Goal: Communication & Community: Answer question/provide support

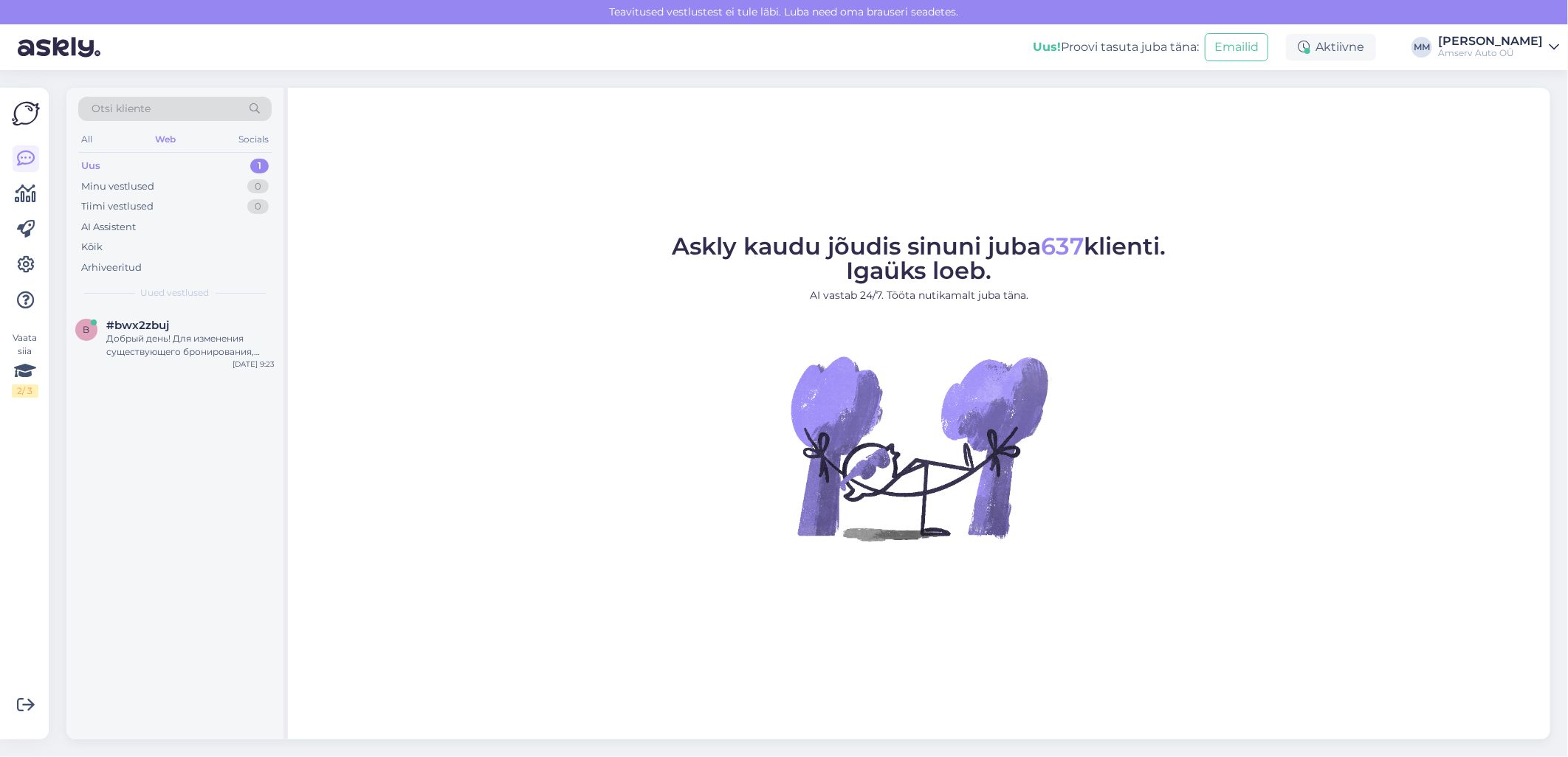
click at [236, 171] on div "Uus 1" at bounding box center [175, 165] width 193 height 21
click at [182, 343] on div "Добрый день! Для изменения существующего бронирования, пожалуйста, сообщите жел…" at bounding box center [190, 345] width 168 height 27
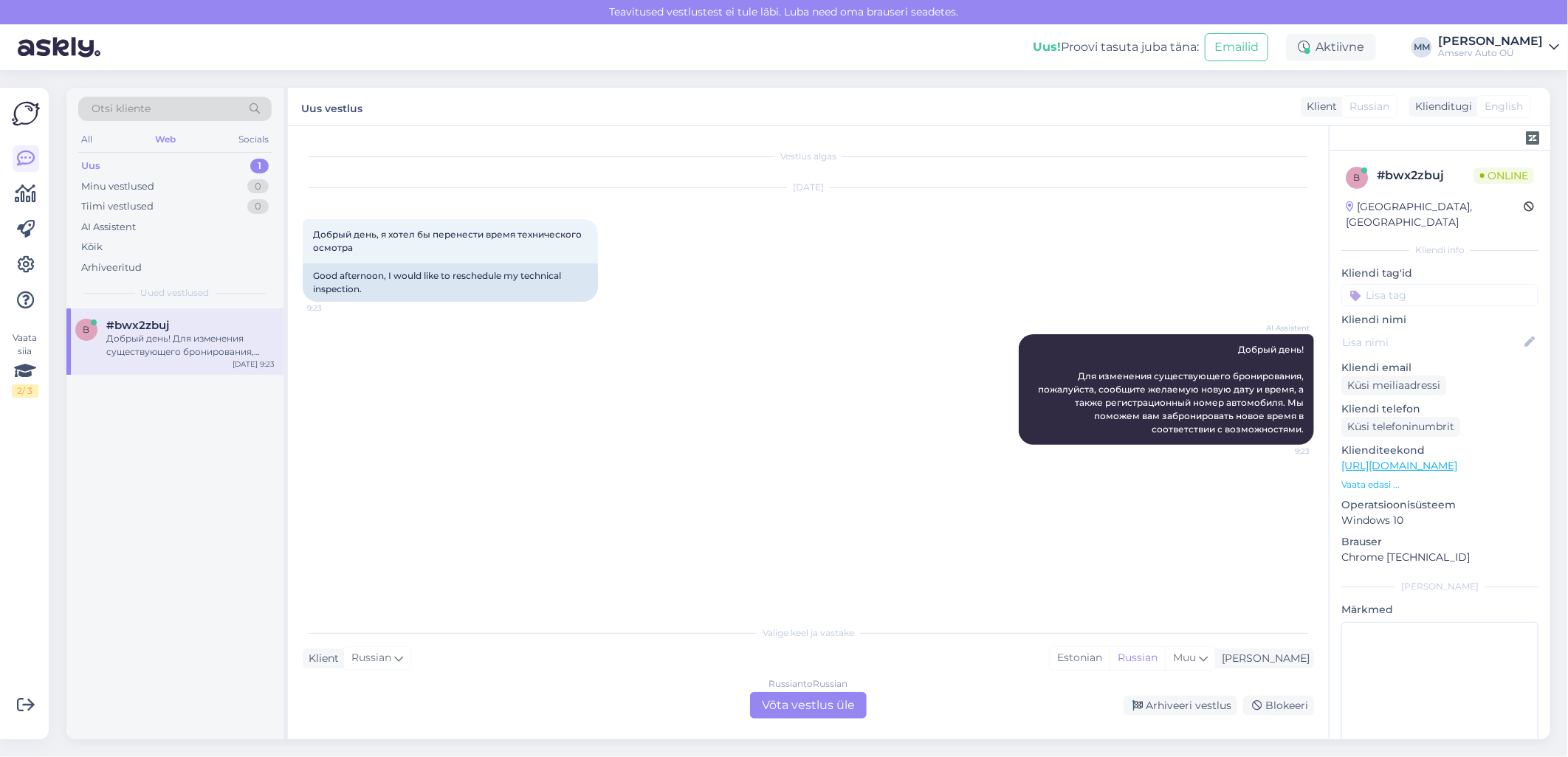
click at [785, 704] on div "Russian to Russian Võta vestlus üle" at bounding box center [808, 705] width 116 height 27
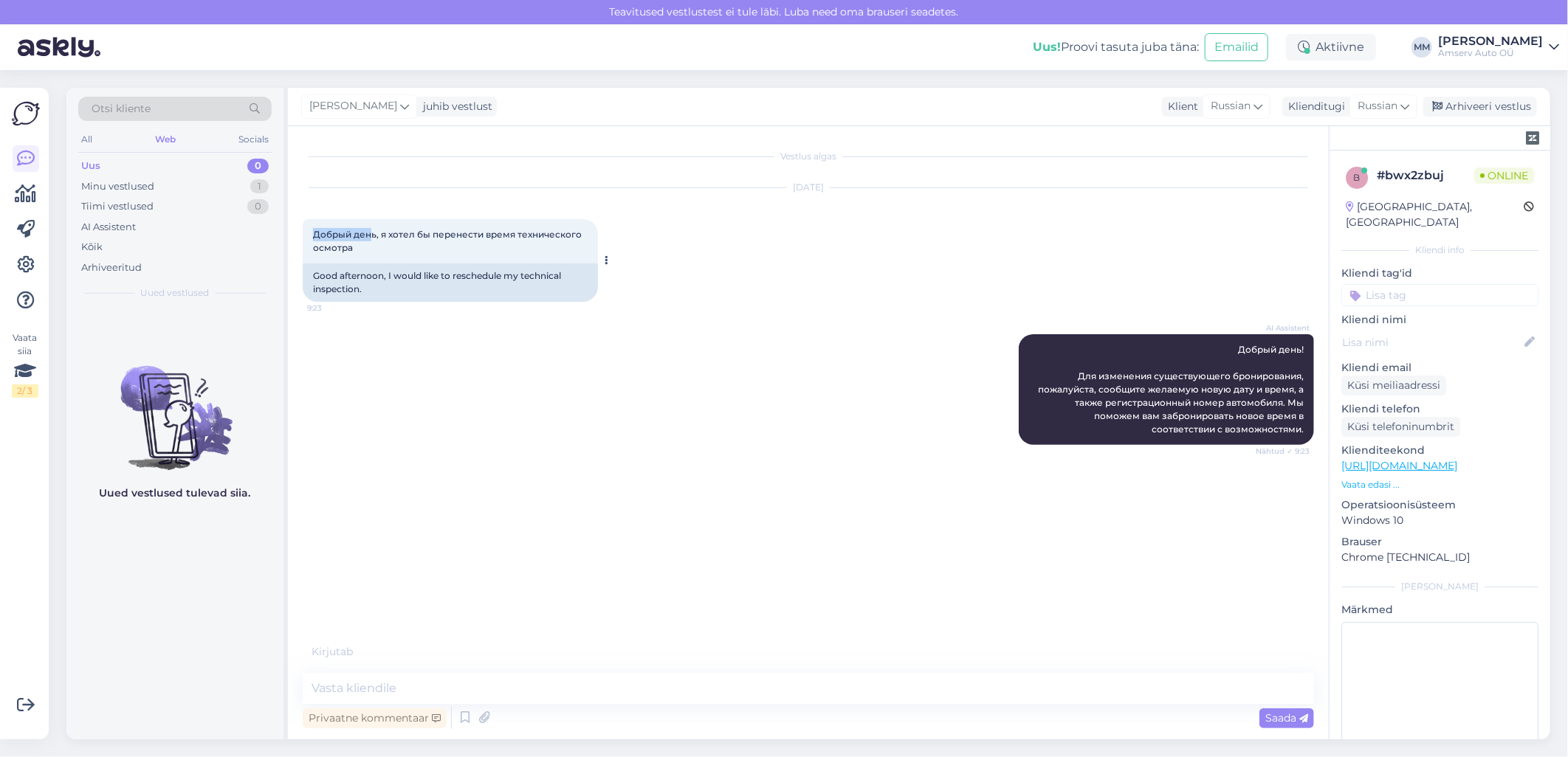
drag, startPoint x: 312, startPoint y: 231, endPoint x: 372, endPoint y: 235, distance: 60.1
click at [372, 235] on span "Добрый день, я хотел бы перенести время технического осмотра" at bounding box center [448, 240] width 271 height 25
drag, startPoint x: 367, startPoint y: 234, endPoint x: 357, endPoint y: 250, distance: 18.9
click at [357, 250] on div "Добрый день, я хотел бы перенести время технического осмотра 9:23" at bounding box center [450, 241] width 295 height 44
drag, startPoint x: 314, startPoint y: 232, endPoint x: 375, endPoint y: 235, distance: 61.1
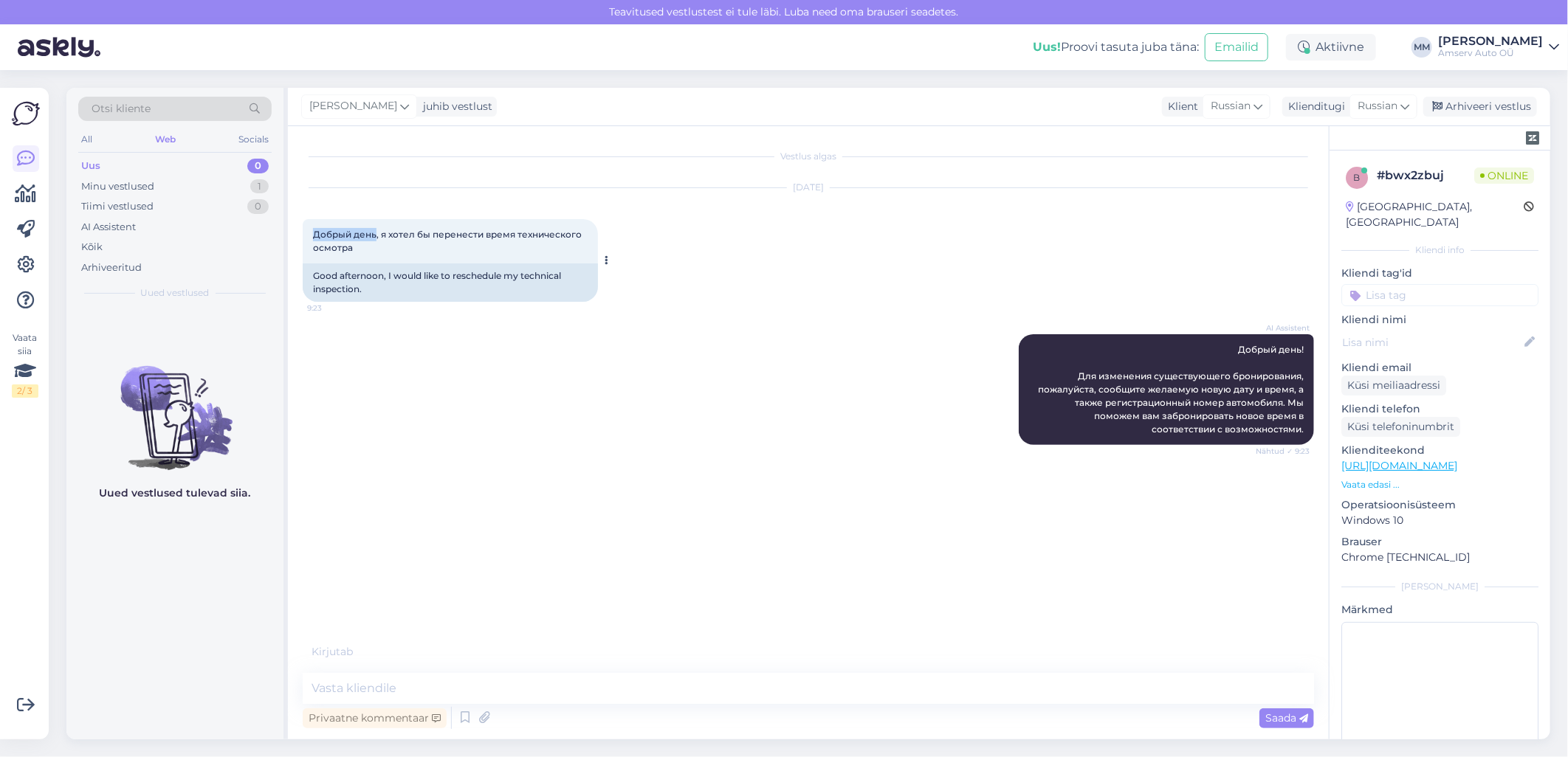
click at [375, 235] on span "Добрый день, я хотел бы перенести время технического осмотра" at bounding box center [448, 240] width 271 height 25
copy span "Добрый день"
click at [423, 688] on textarea at bounding box center [808, 688] width 1011 height 31
paste textarea "Добрый день"
type textarea "Добрый день"
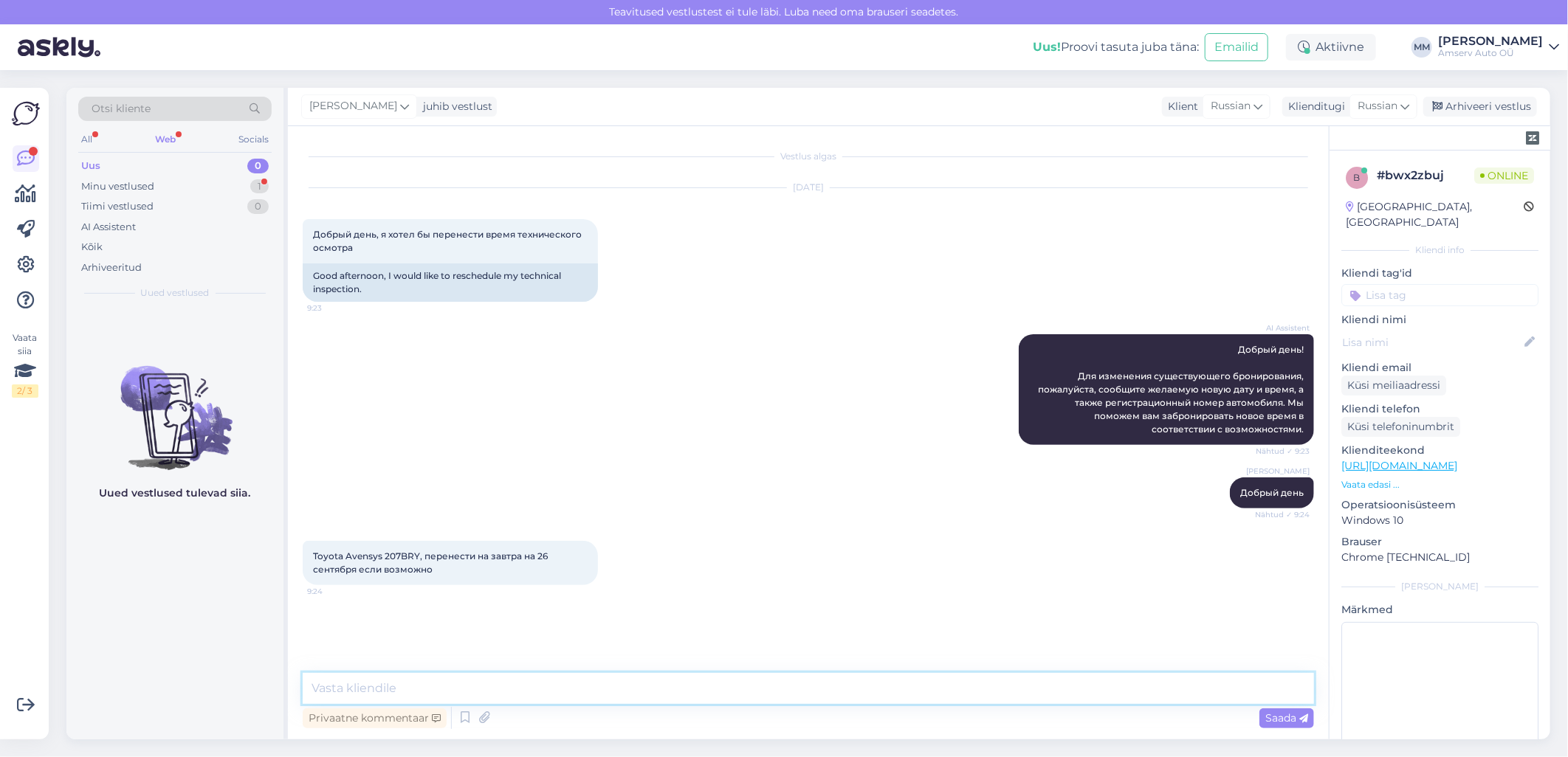
click at [403, 687] on textarea at bounding box center [808, 688] width 1011 height 31
paste textarea "одну минуту, пожалуиста"
type textarea "одну минуту, пожалуиста"
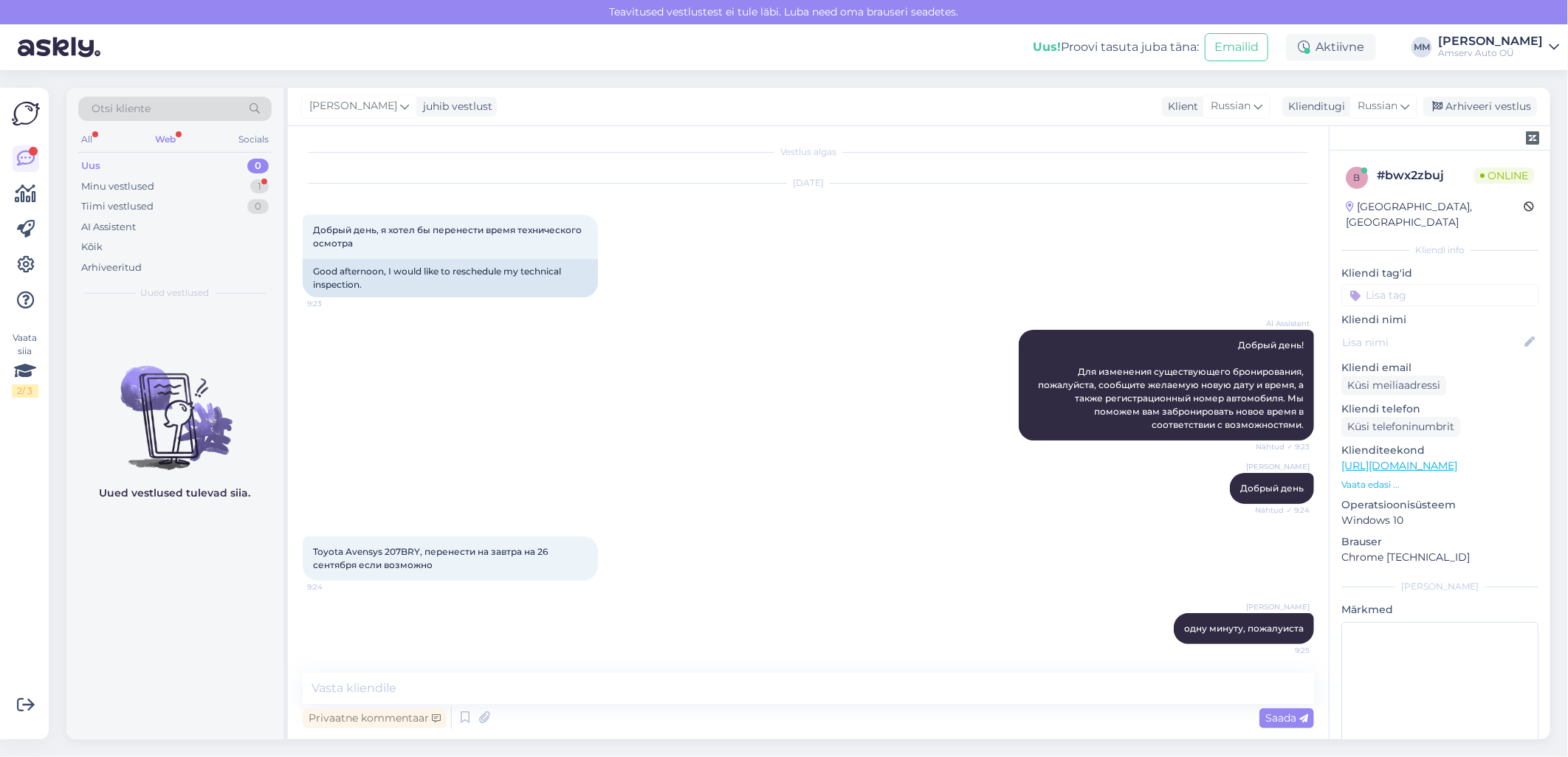
click at [406, 546] on span "Toyota Avensys 207BRY, перенести на завтра на 26 сентября если возможно" at bounding box center [431, 558] width 237 height 25
copy span "207BRY"
click at [653, 696] on textarea at bounding box center [808, 688] width 1011 height 31
click at [411, 689] on textarea at bounding box center [808, 688] width 1011 height 31
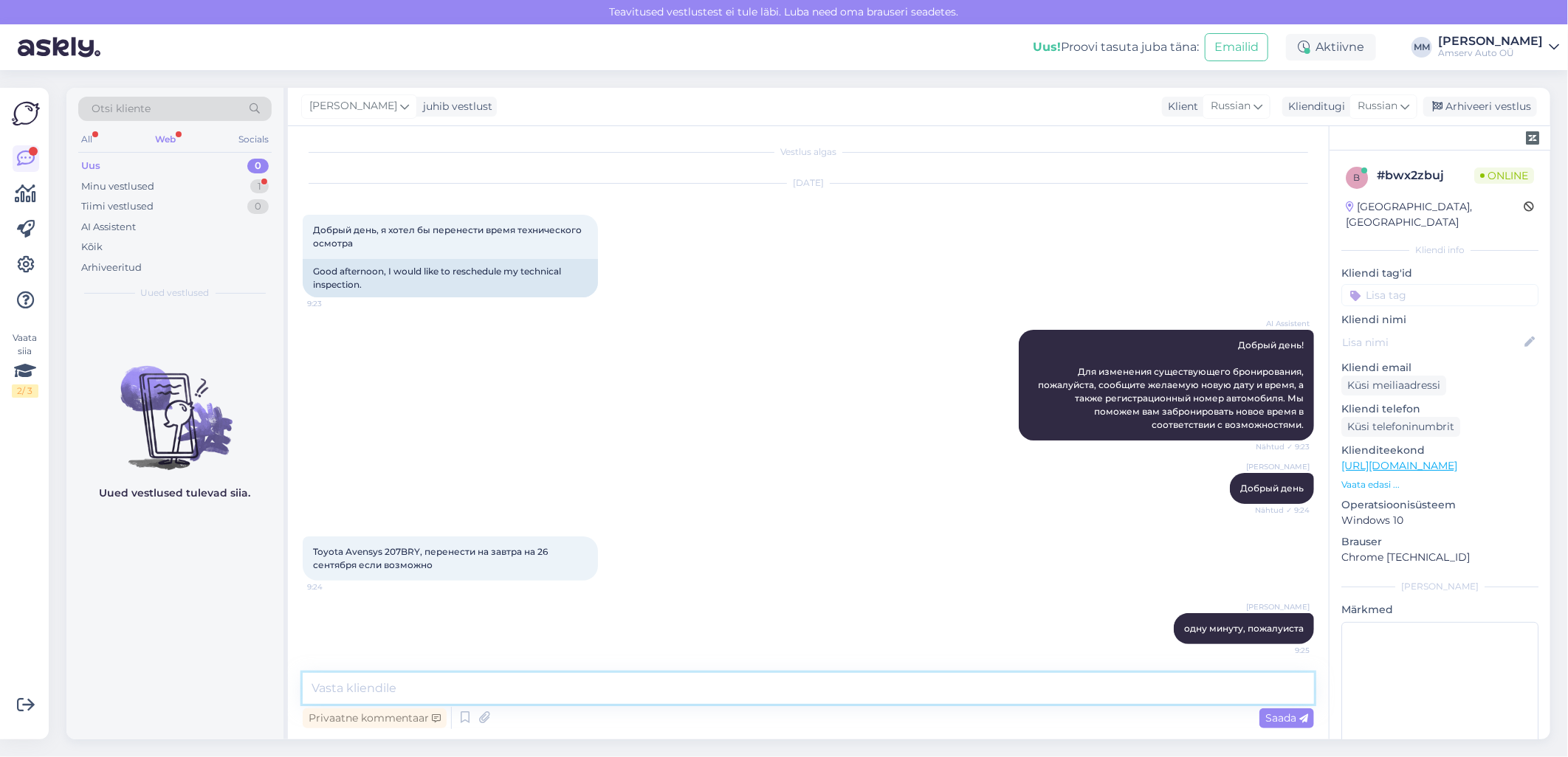
paste textarea "К сожалению на завтра нет свобидногоо время, но вы можете прийту без записи. У …"
click at [809, 689] on textarea "К сожалению на завтра нет свобидногоо время, но вы можете прийту без записи. У …" at bounding box center [808, 688] width 1011 height 31
click at [738, 689] on textarea "К сожалению на завтра нет свобидногоо время, но вы можете прийту без записи. У …" at bounding box center [808, 688] width 1011 height 31
paste textarea "и"
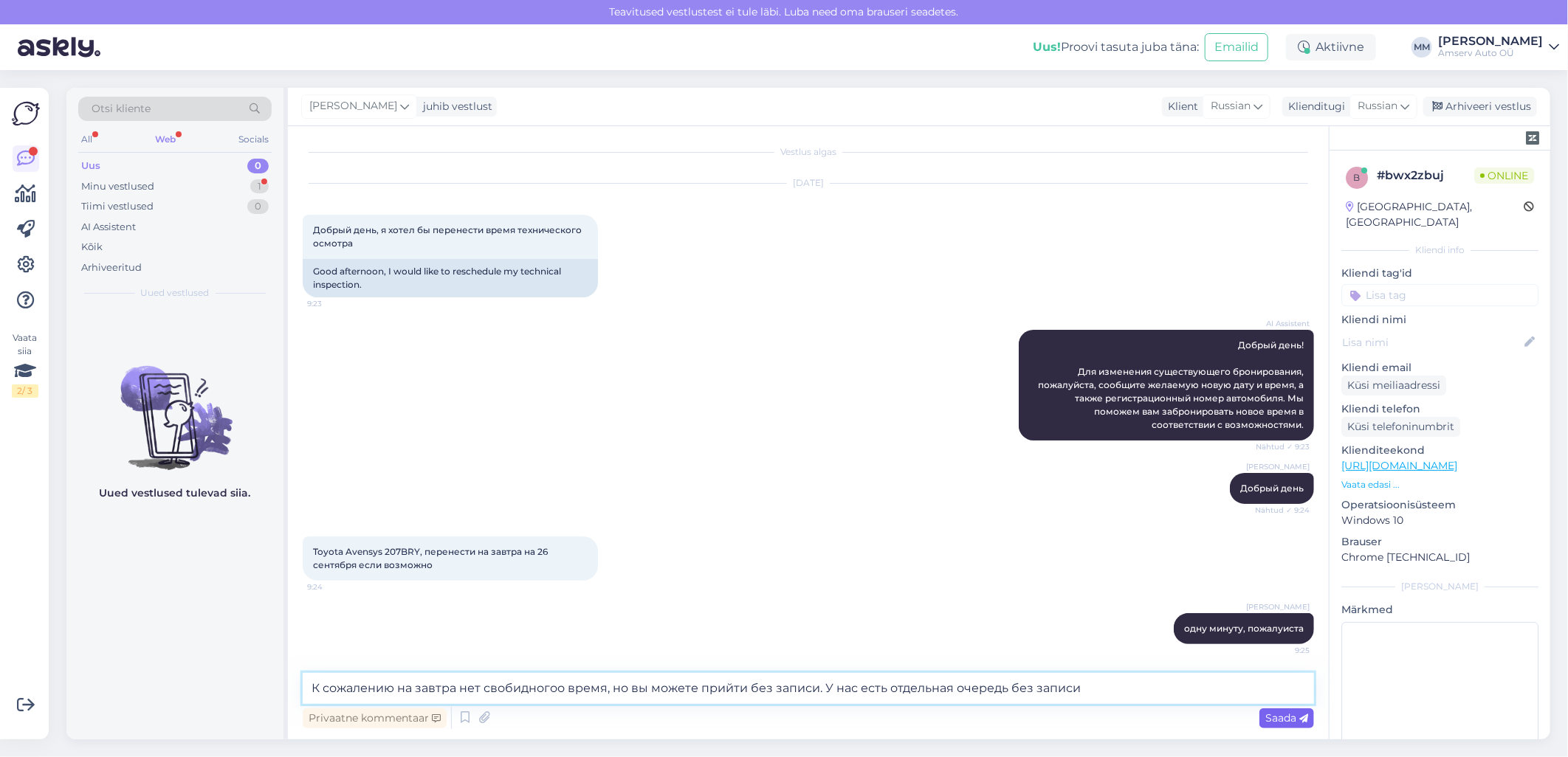
type textarea "К сожалению на завтра нет свобидногоо время, но вы можете прийти без записи. У …"
click at [1279, 720] on span "Saada" at bounding box center [1286, 718] width 43 height 14
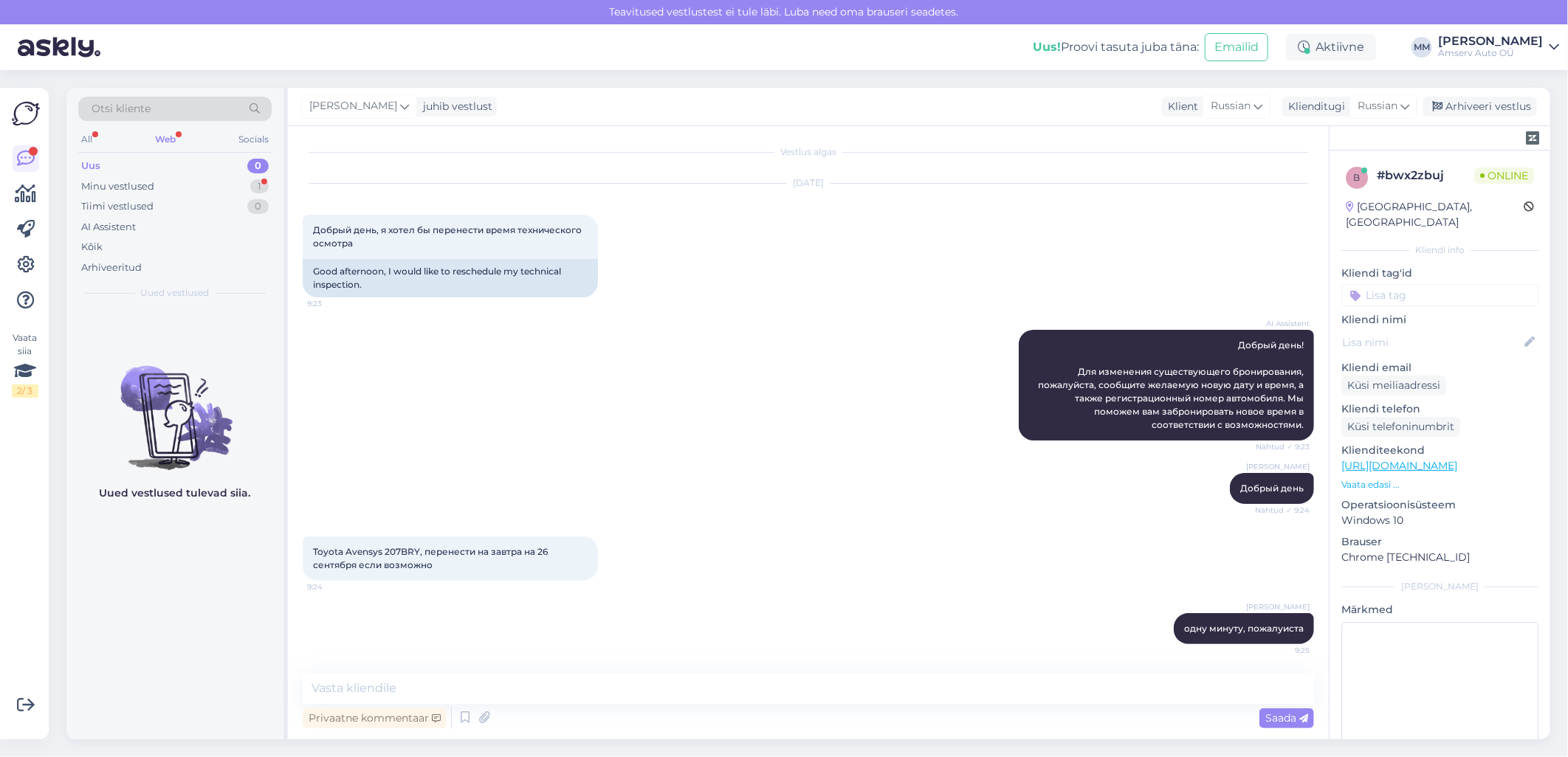
scroll to position [93, 0]
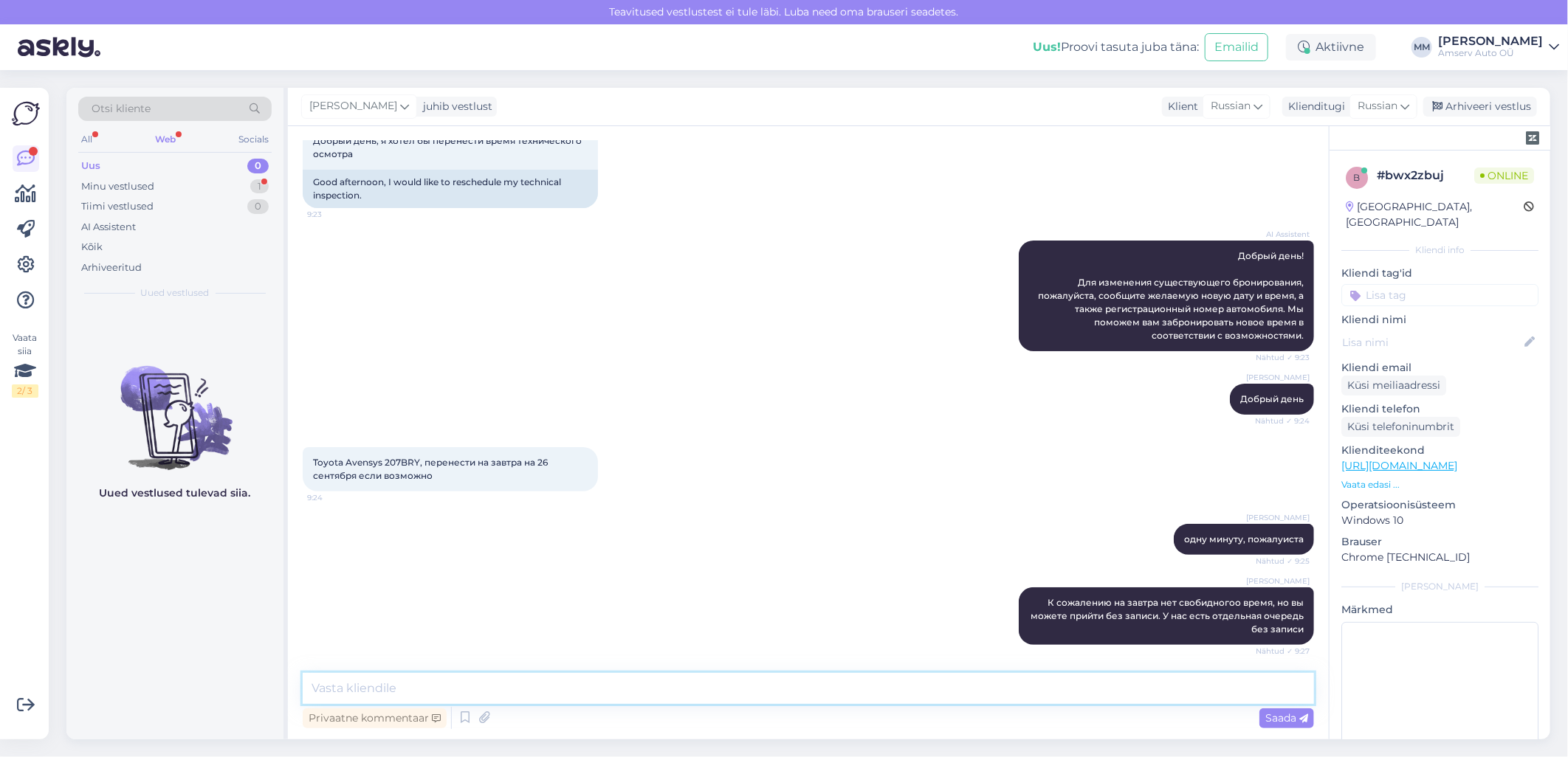
click at [428, 693] on textarea at bounding box center [808, 688] width 1011 height 31
paste textarea "Я уберу время на сегодня"
type textarea "Я уберу время на сегодня?"
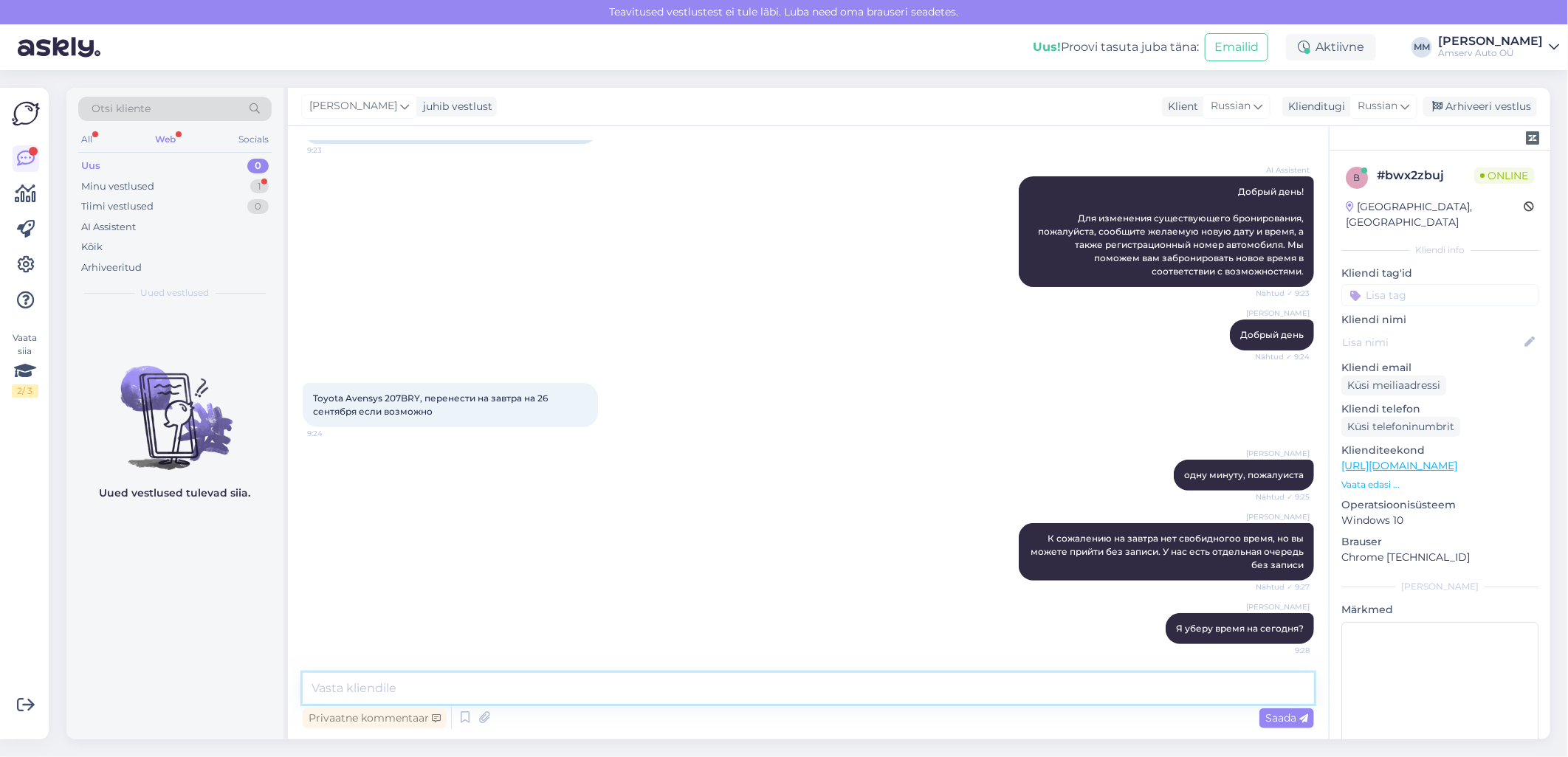
scroll to position [221, 0]
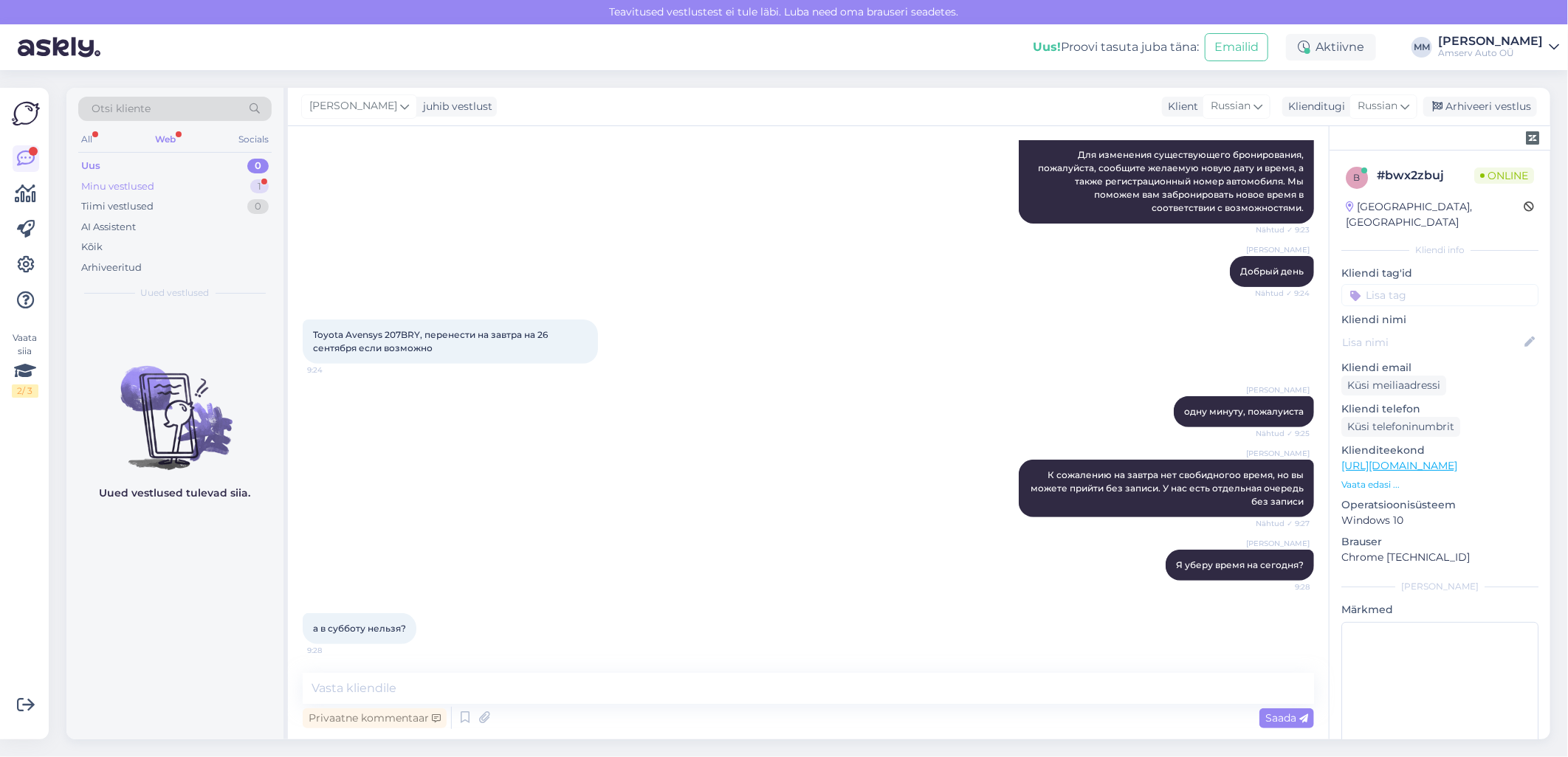
click at [136, 182] on div "Minu vestlused" at bounding box center [118, 187] width 73 height 15
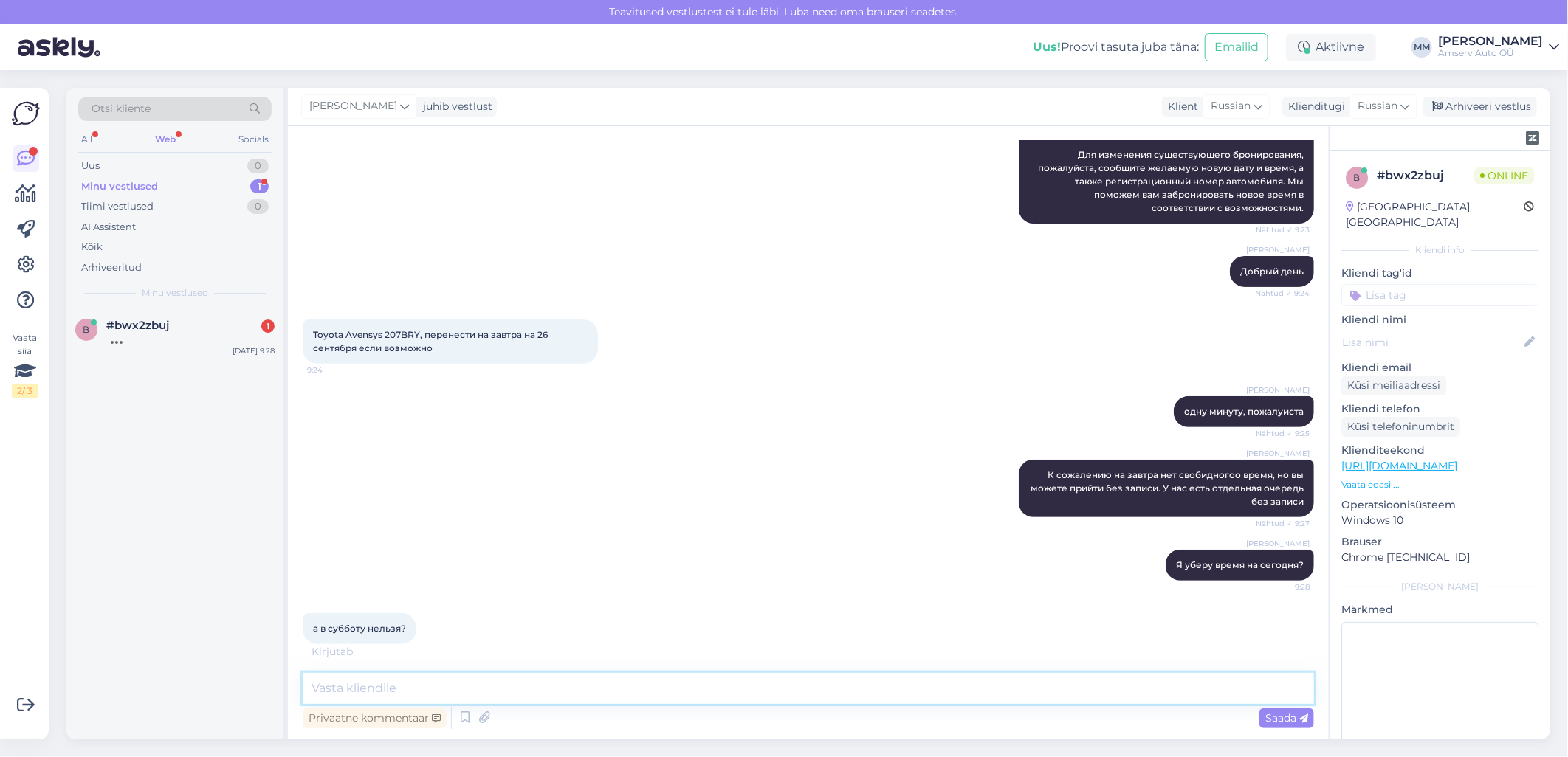
click at [423, 696] on textarea at bounding box center [808, 688] width 1011 height 31
paste textarea "Не работаем по субботам, к сожалению"
type textarea "Не работаем по субботам, к сожалению"
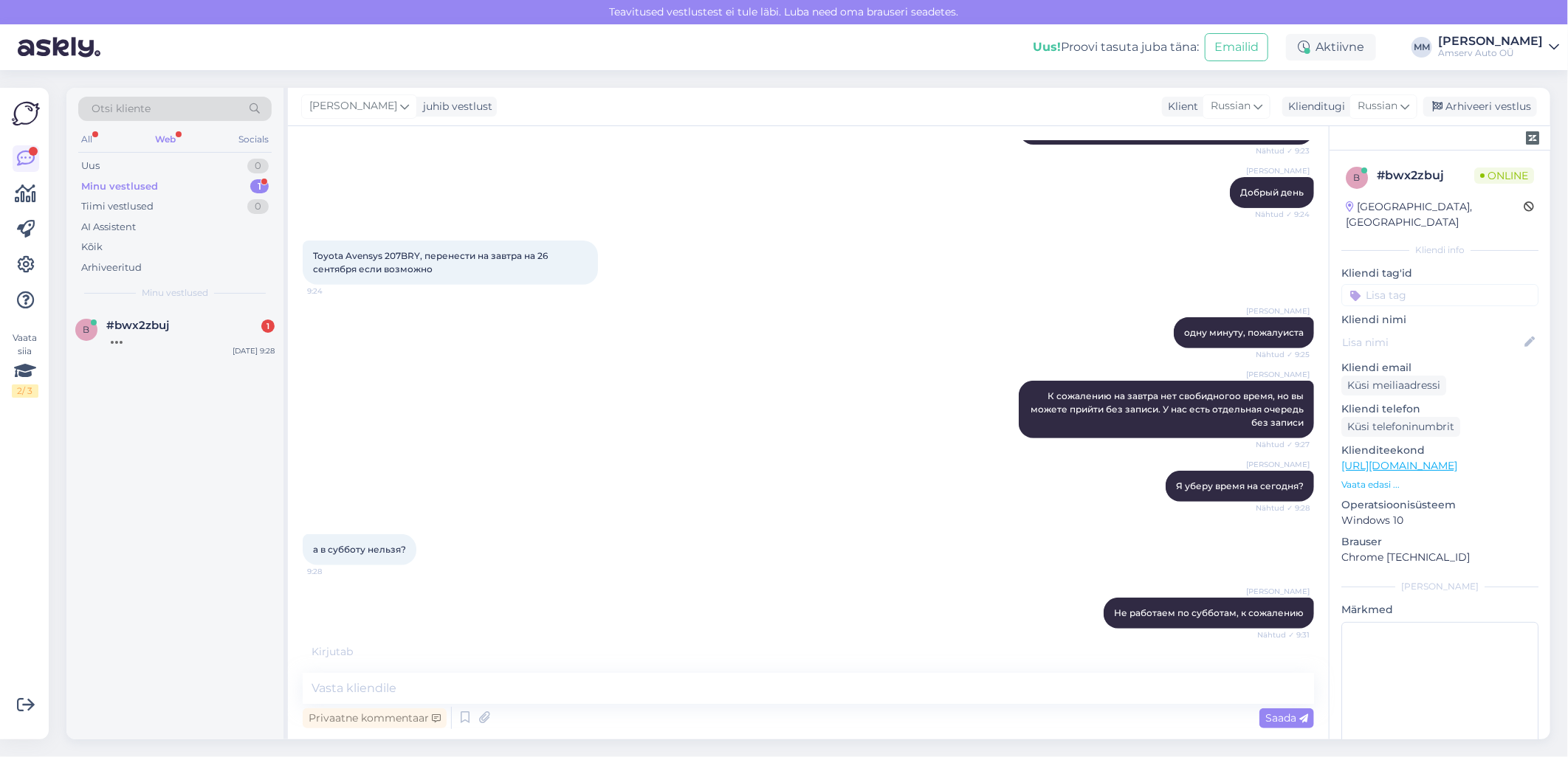
scroll to position [284, 0]
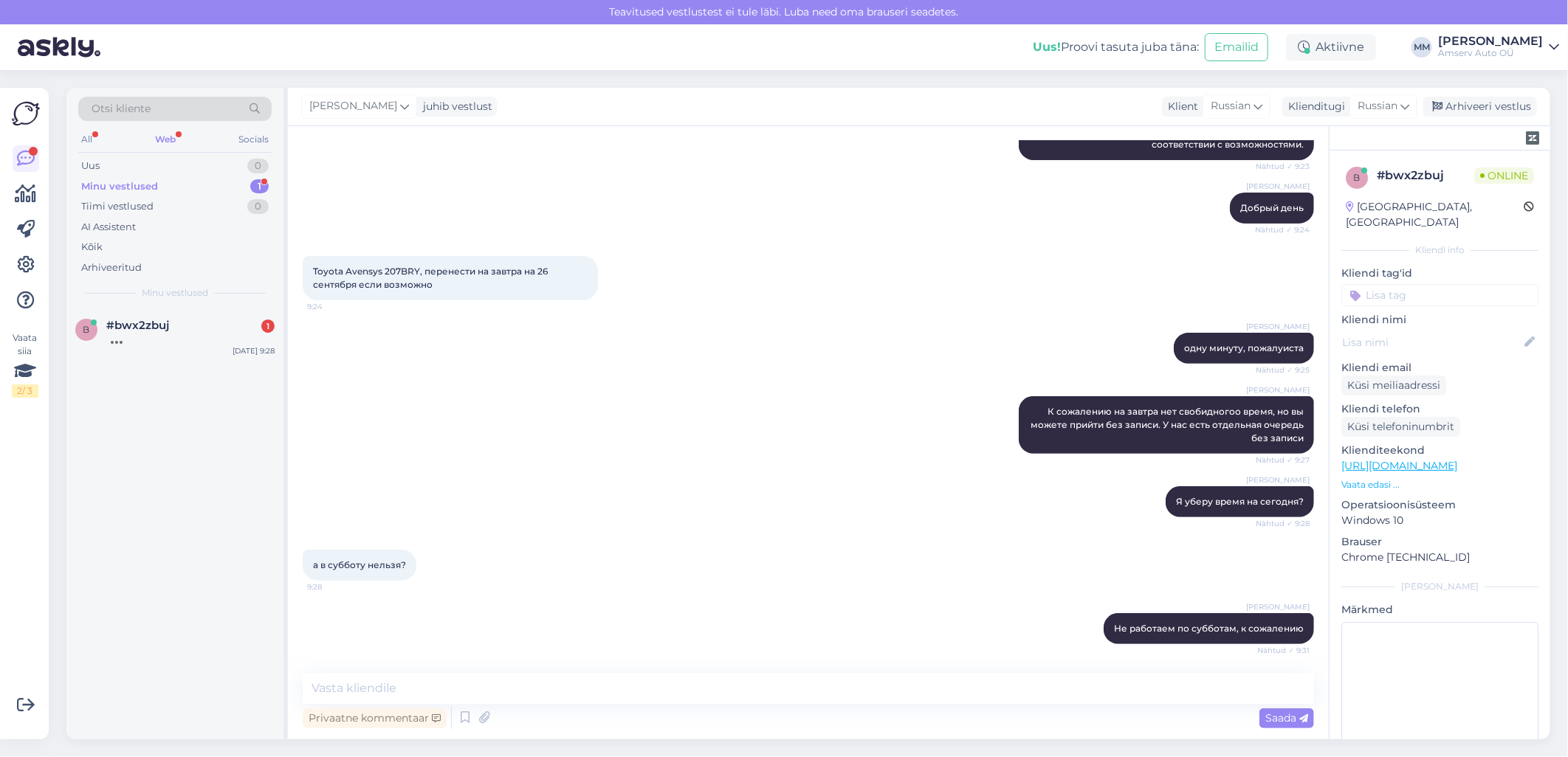
click at [167, 137] on div "Web" at bounding box center [165, 139] width 27 height 19
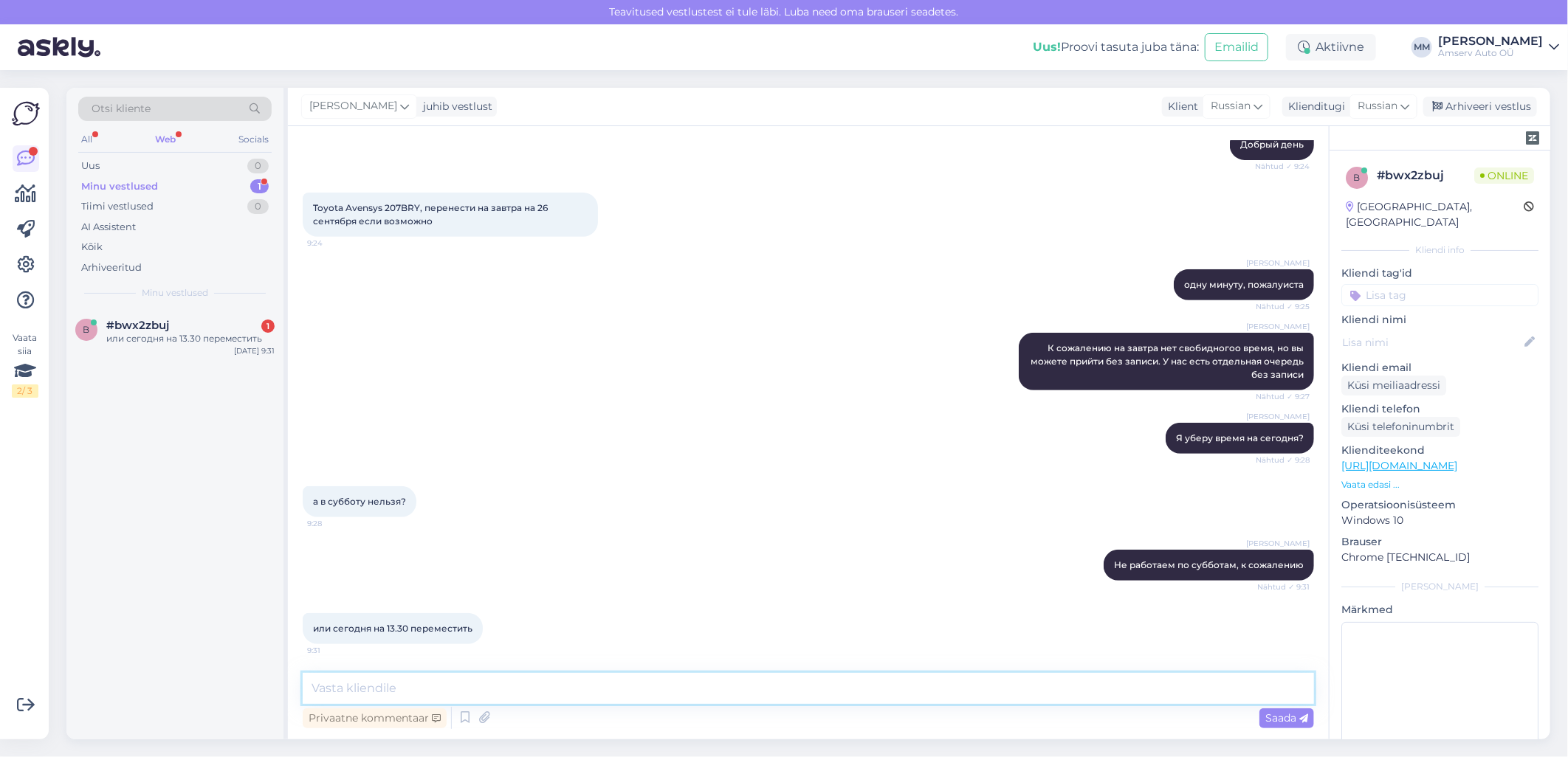
click at [994, 689] on textarea at bounding box center [808, 688] width 1011 height 31
click at [365, 691] on textarea at bounding box center [808, 688] width 1011 height 31
paste textarea "На сегодня тоже нет больше свободного времени, В 10:00 могу предлижить"
type textarea "На сегодня тоже нет больше свободного времени, В 10:00 могу предлижить"
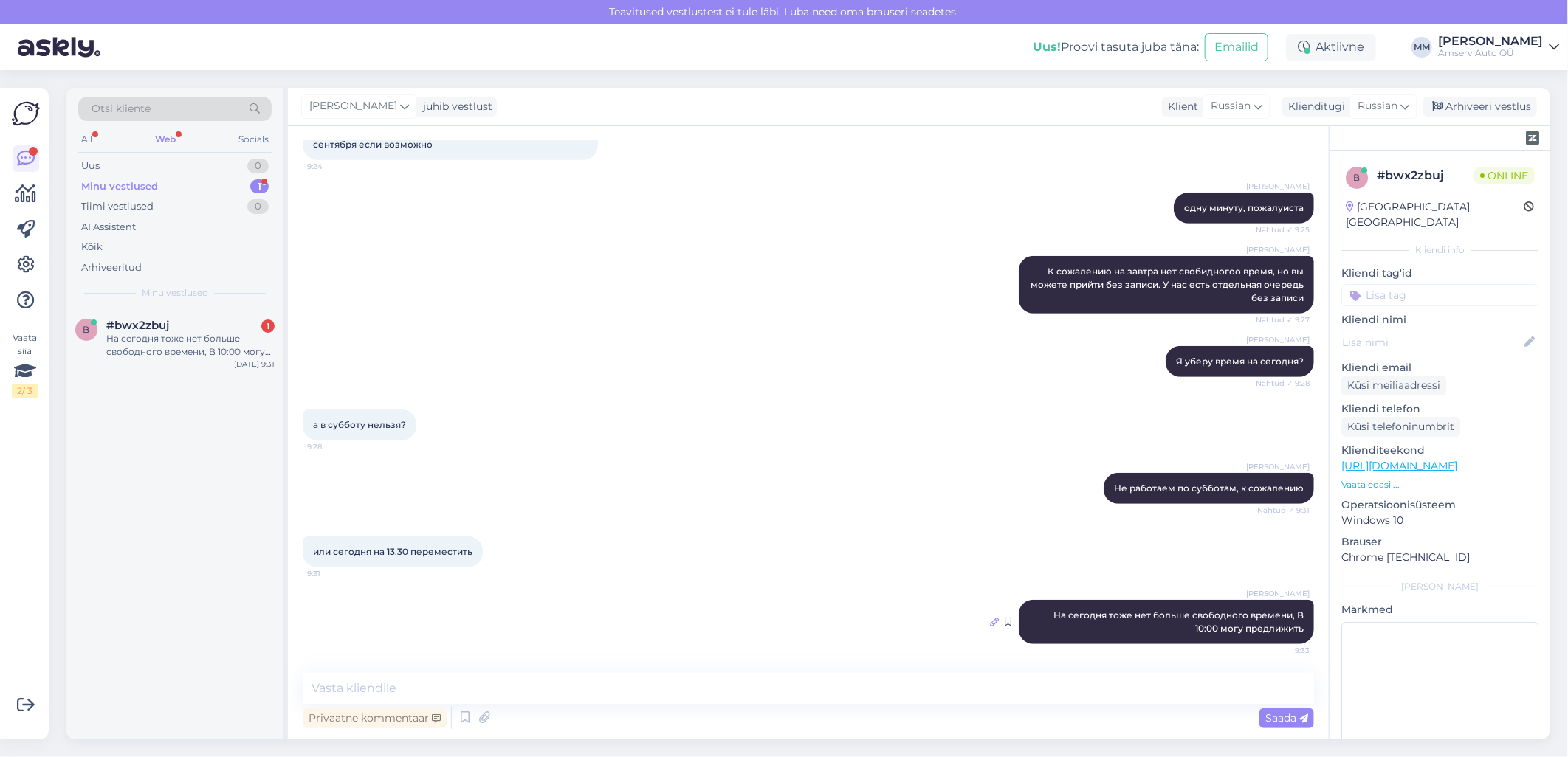
click at [990, 621] on icon at bounding box center [994, 622] width 9 height 9
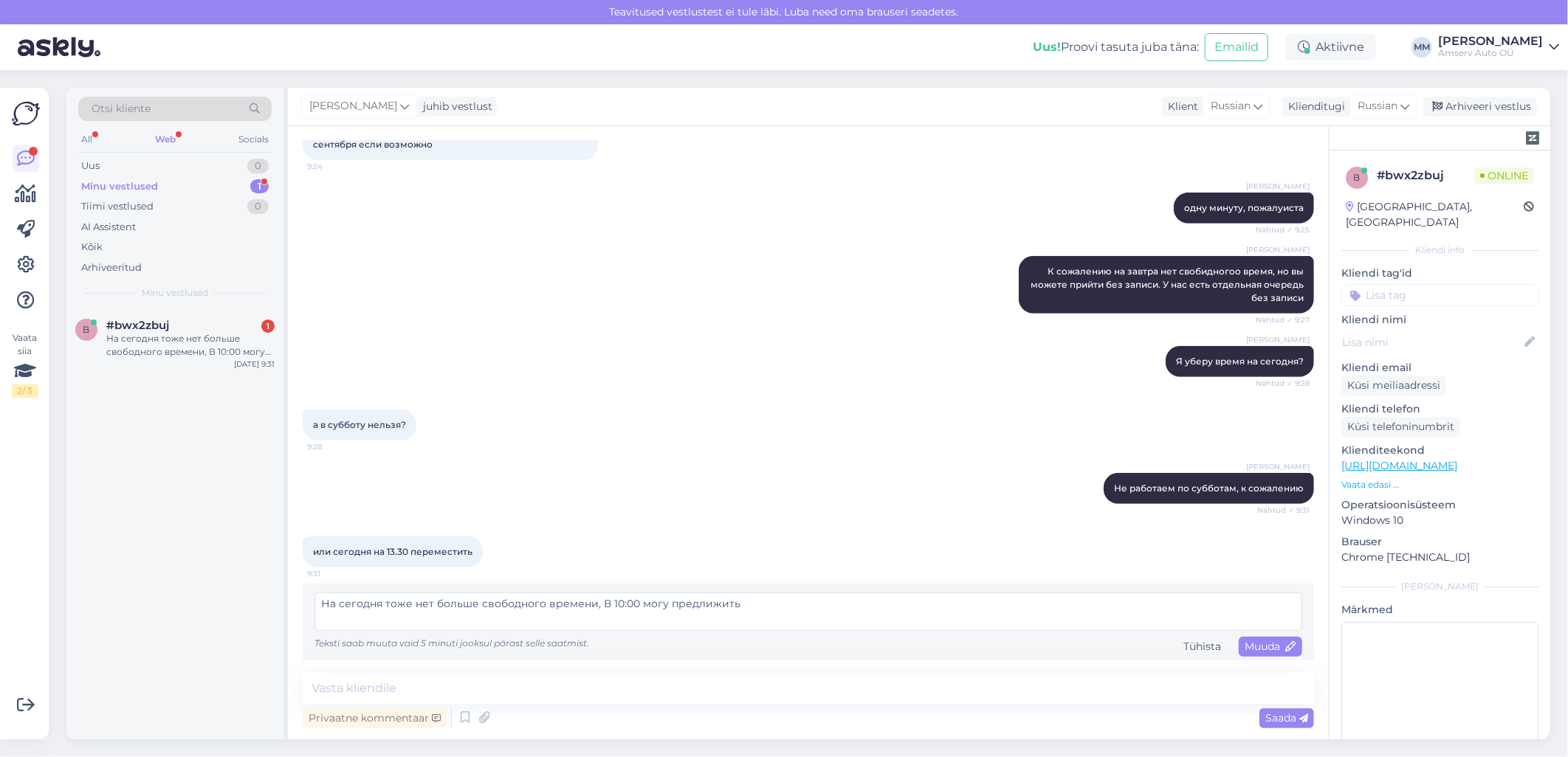
click at [506, 607] on textarea "На сегодня тоже нет больше свободного времени, В 10:00 могу предлижить" at bounding box center [809, 612] width 988 height 38
click at [702, 602] on textarea "На сегодня тоже нет больше свободного времени, В 10:00 могу предлижить" at bounding box center [809, 612] width 988 height 38
type textarea "На сегодня тоже нет больше свободного времени, В 10:00 могу предложить"
click at [1251, 653] on div "Muuda" at bounding box center [1270, 646] width 63 height 20
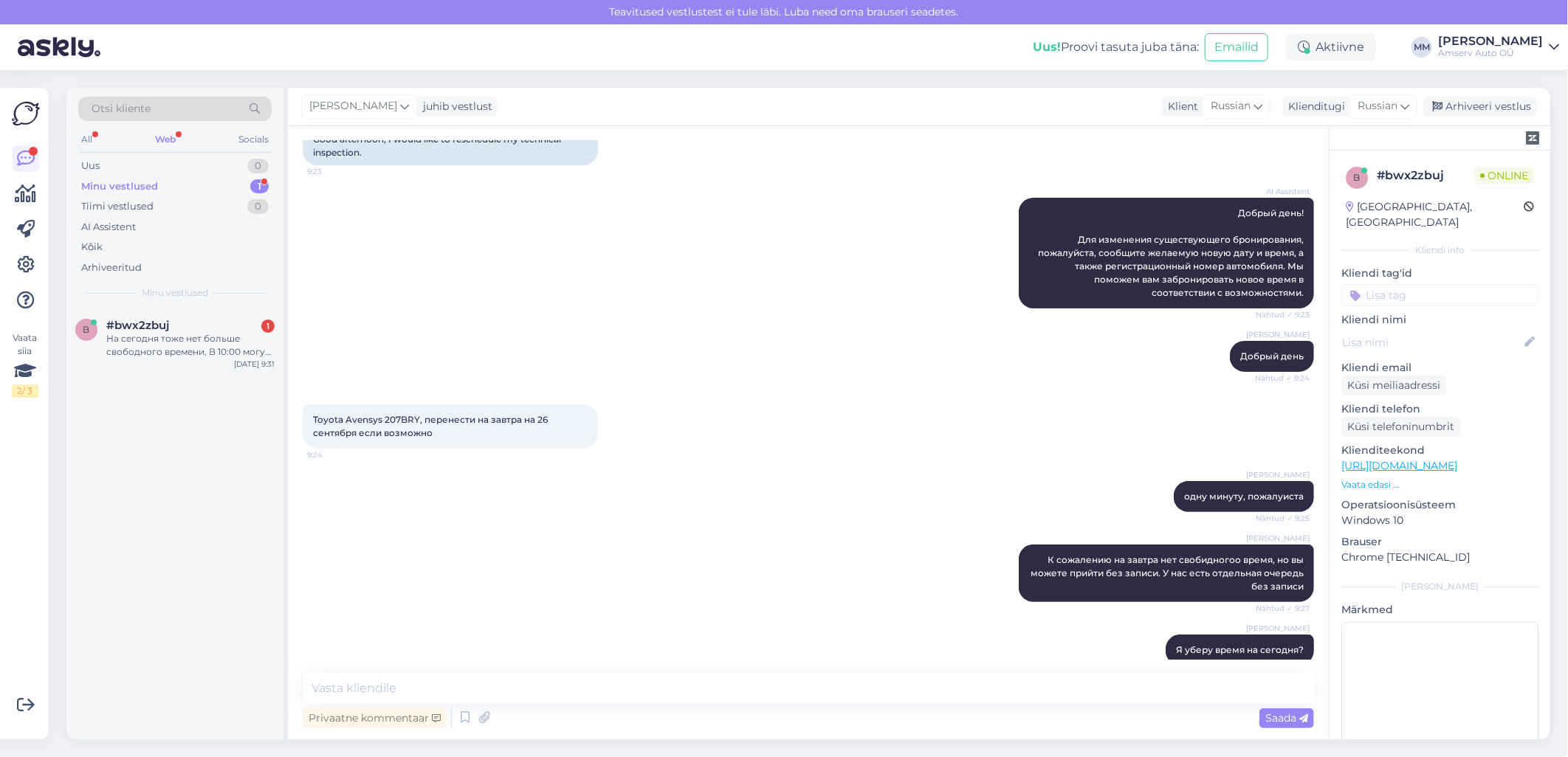
scroll to position [98, 0]
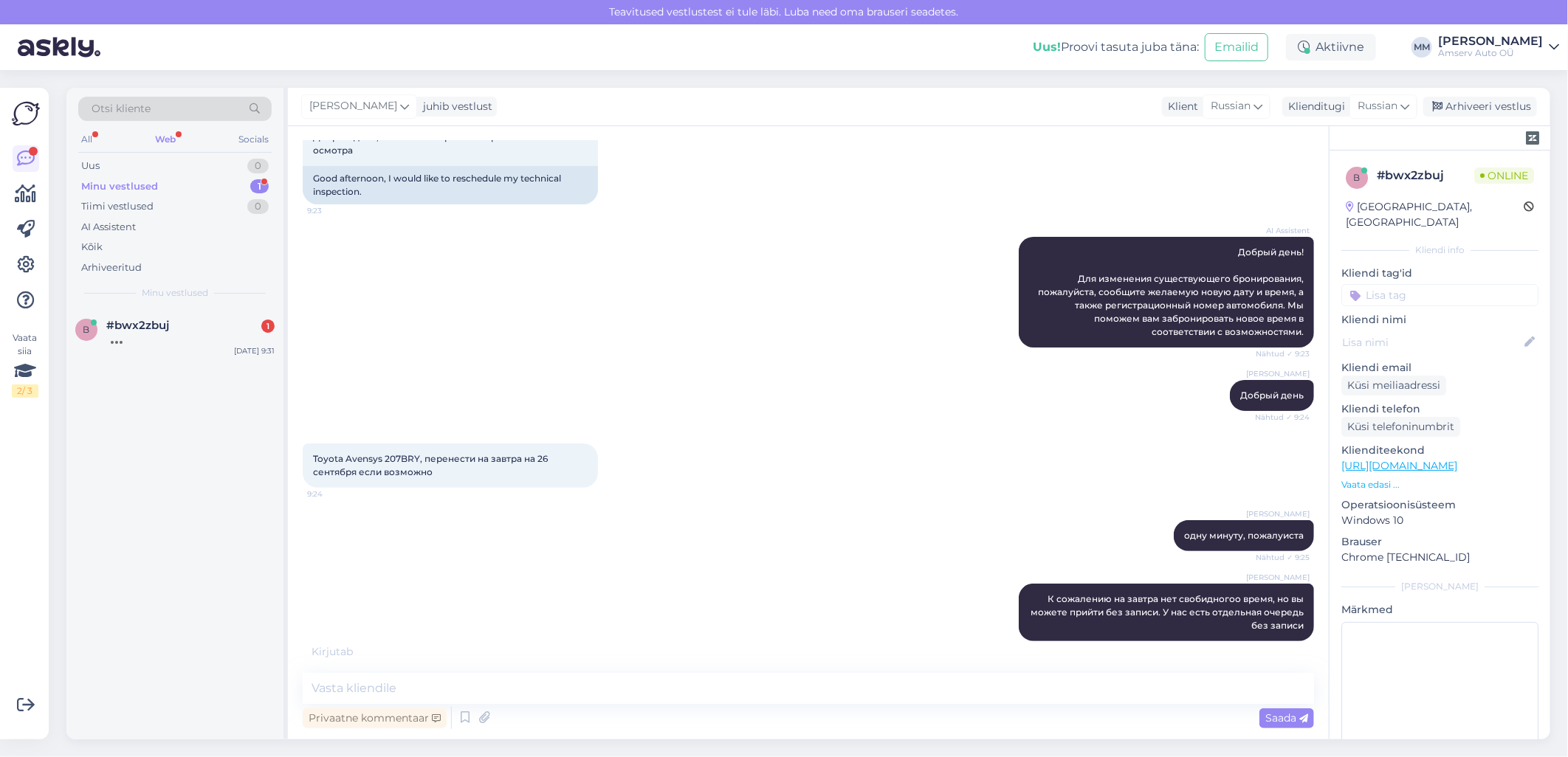
click at [166, 134] on div "Web" at bounding box center [165, 139] width 27 height 19
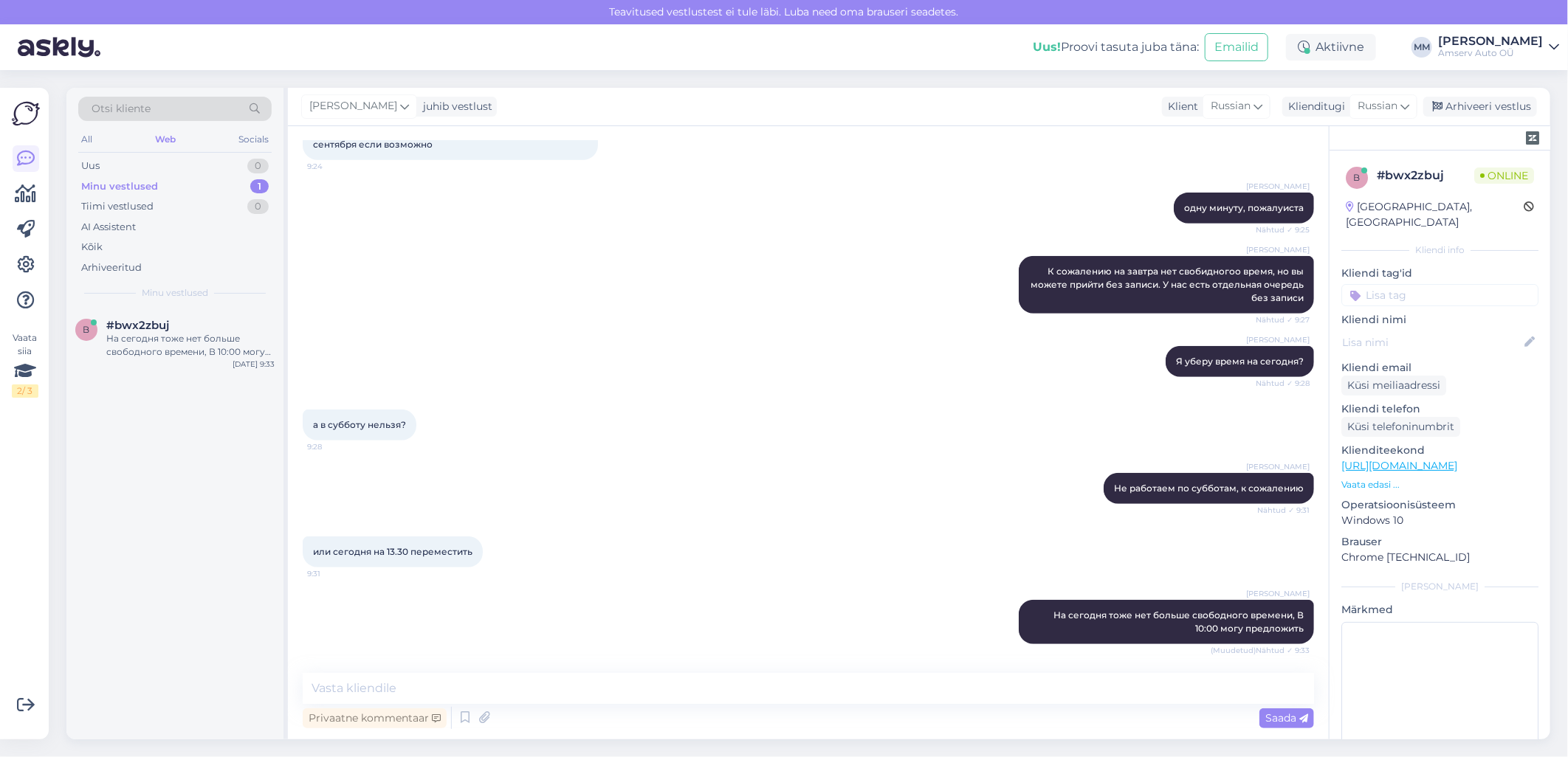
scroll to position [488, 0]
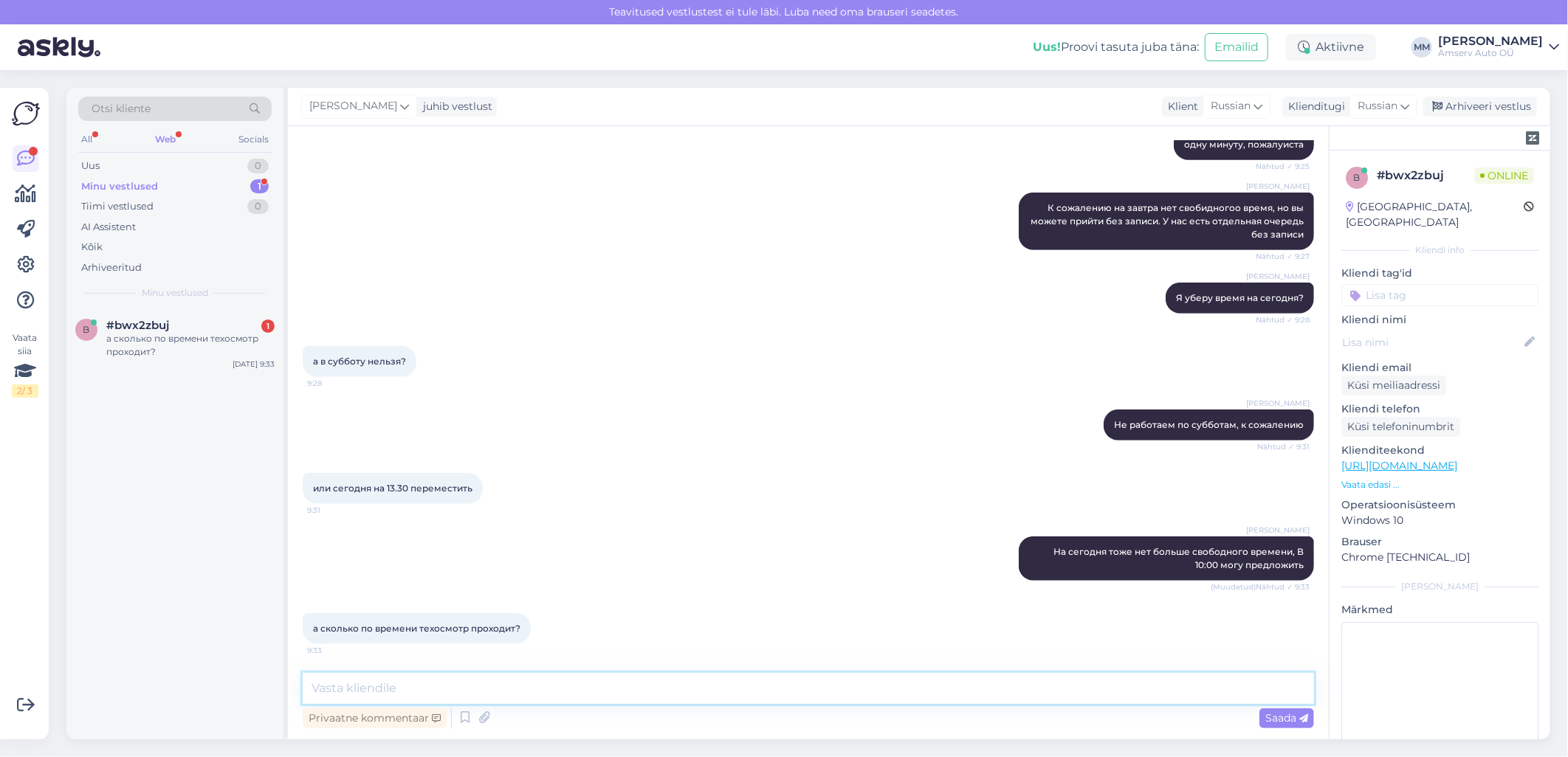
click at [746, 682] on textarea at bounding box center [808, 688] width 1011 height 31
type textarea "30 min"
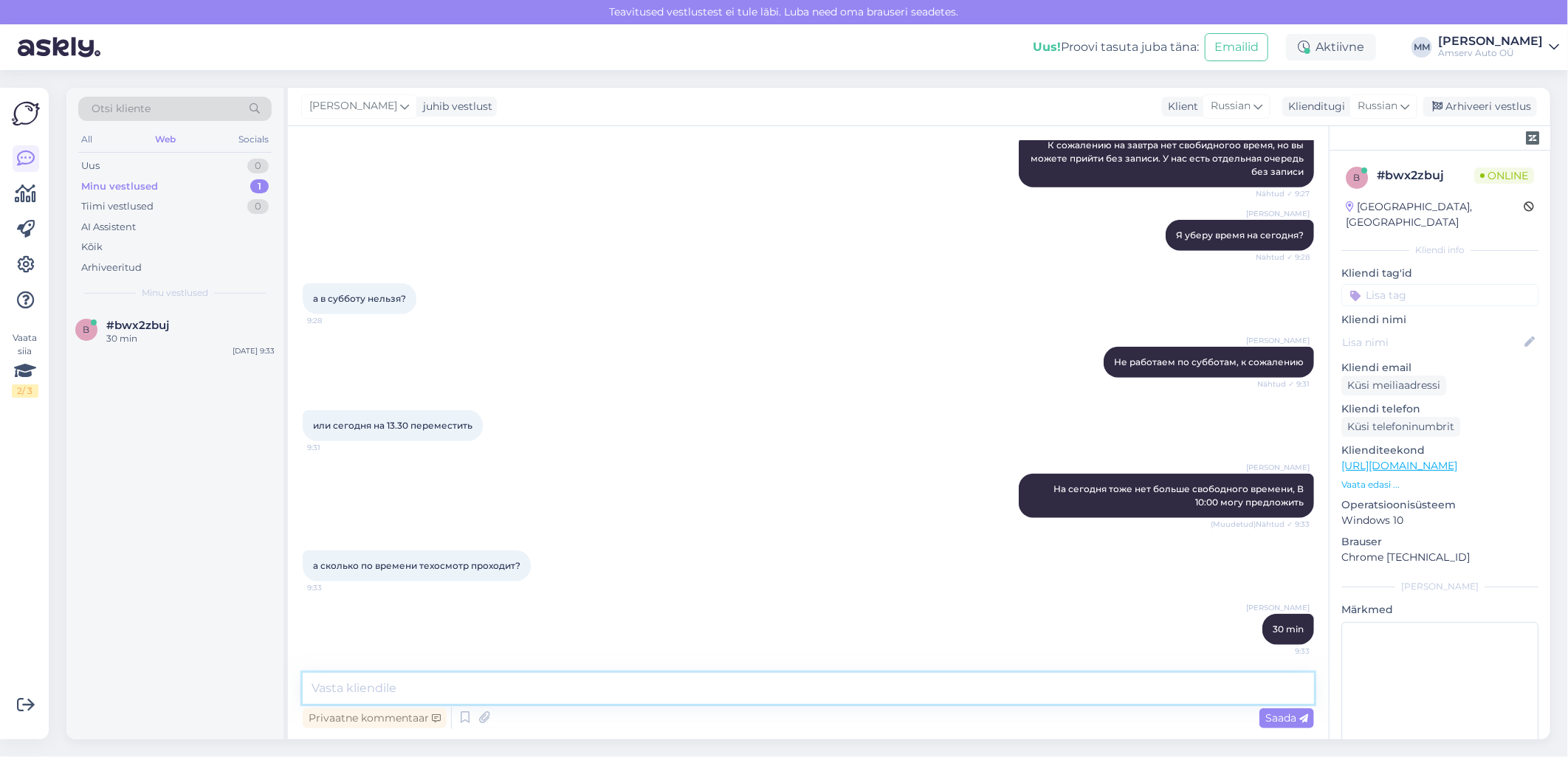
click at [460, 693] on textarea at bounding box center [808, 688] width 1011 height 31
paste textarea "иногда быстрее"
type textarea "иногда быстрее"
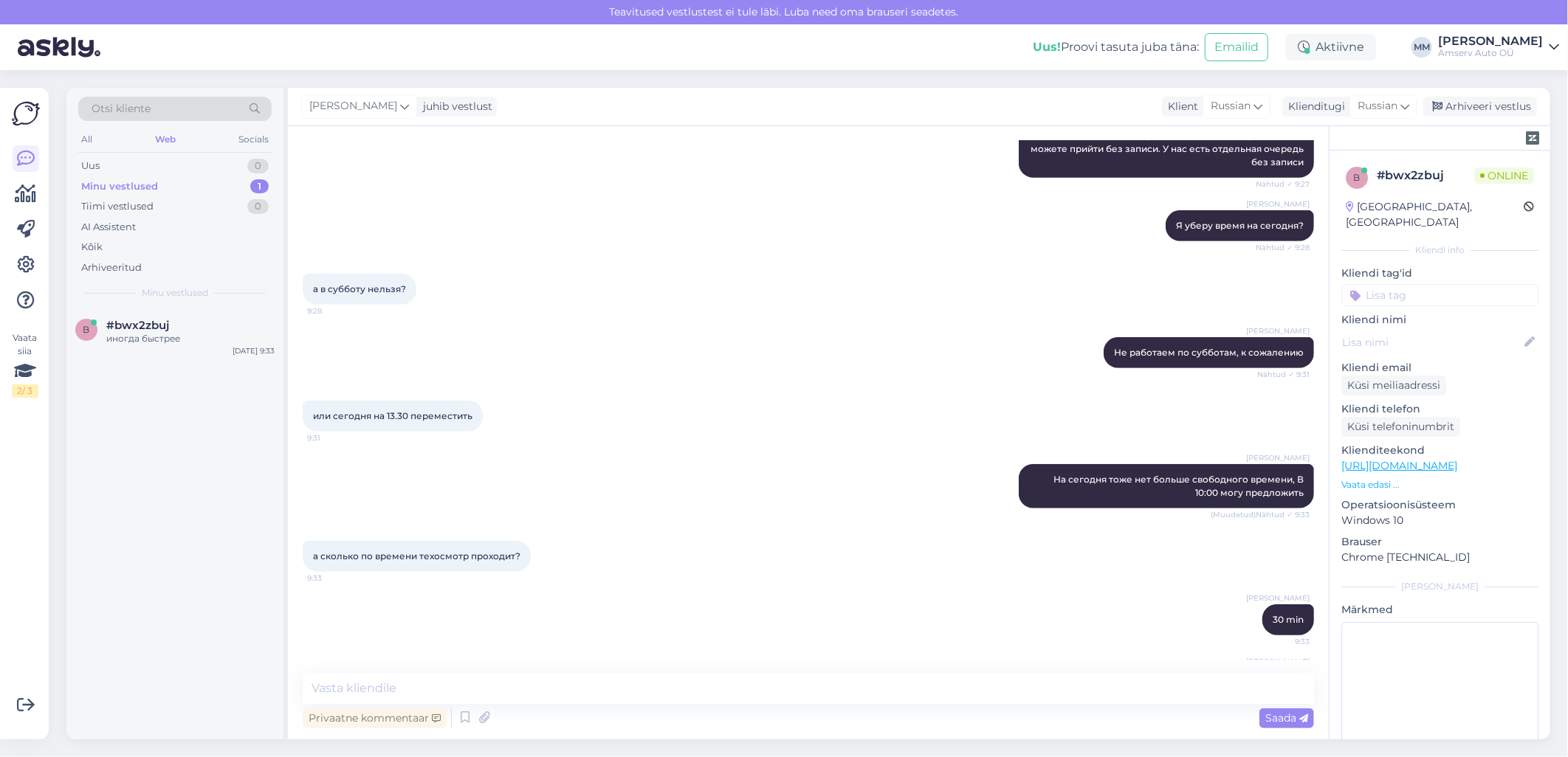
scroll to position [533, 0]
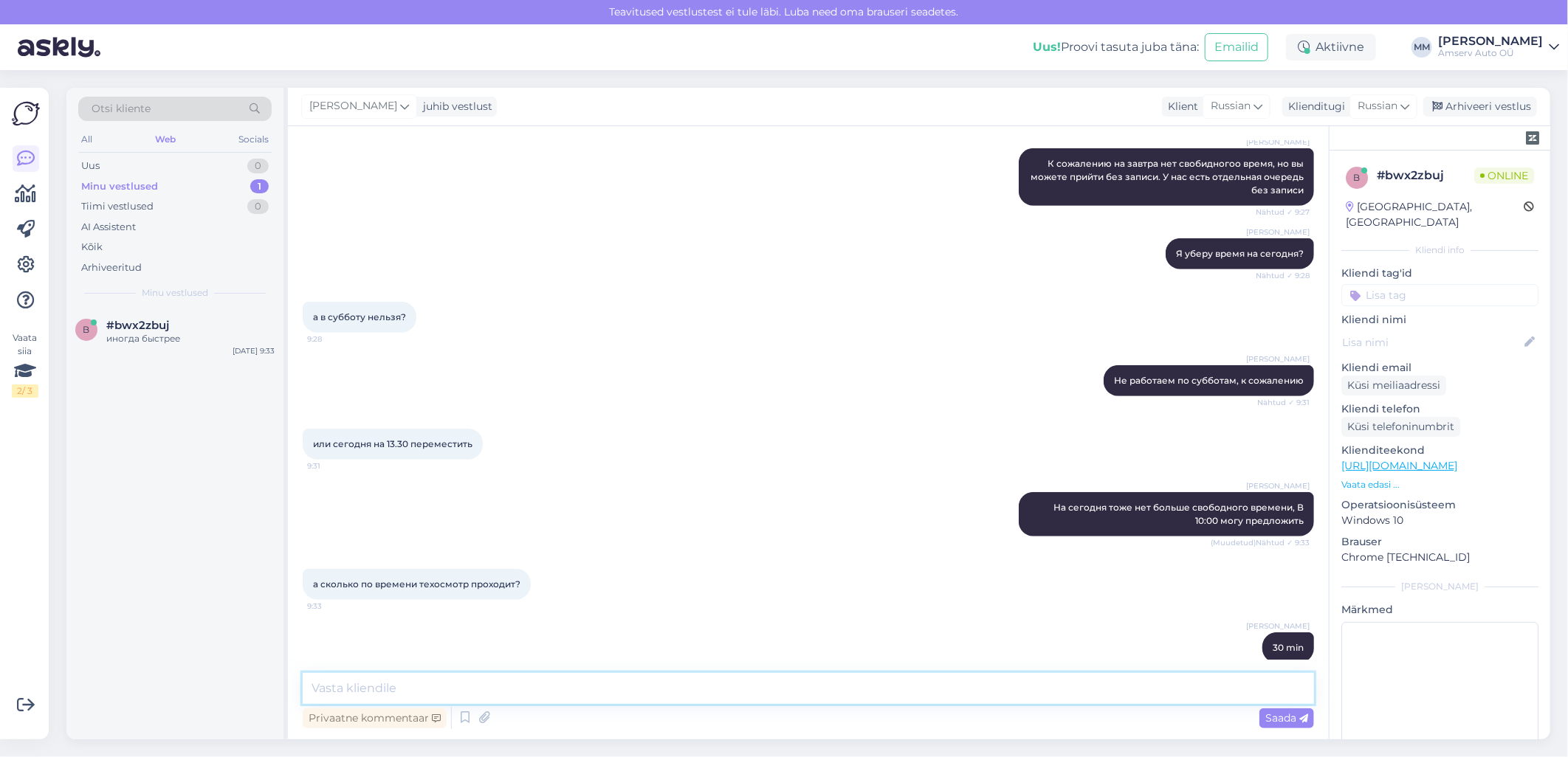
click at [439, 690] on textarea at bounding box center [808, 688] width 1011 height 31
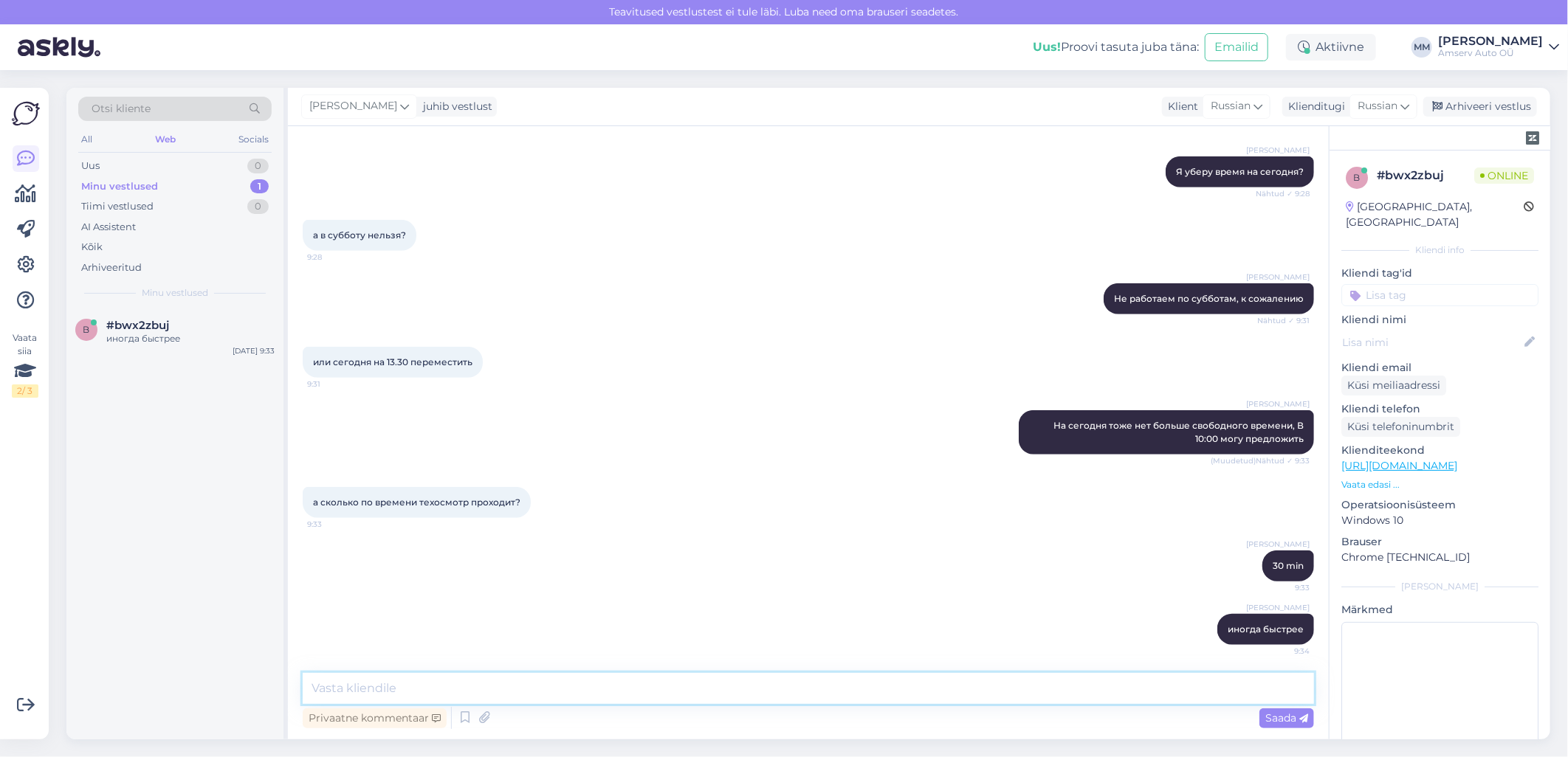
click at [444, 682] on textarea at bounding box center [808, 688] width 1011 height 31
paste textarea "[PERSON_NAME] пожалуиста знать, если хотите оменить время на сегодня"
type textarea "[PERSON_NAME] пожалуиста знать, если хотите оменить время на сегодня"
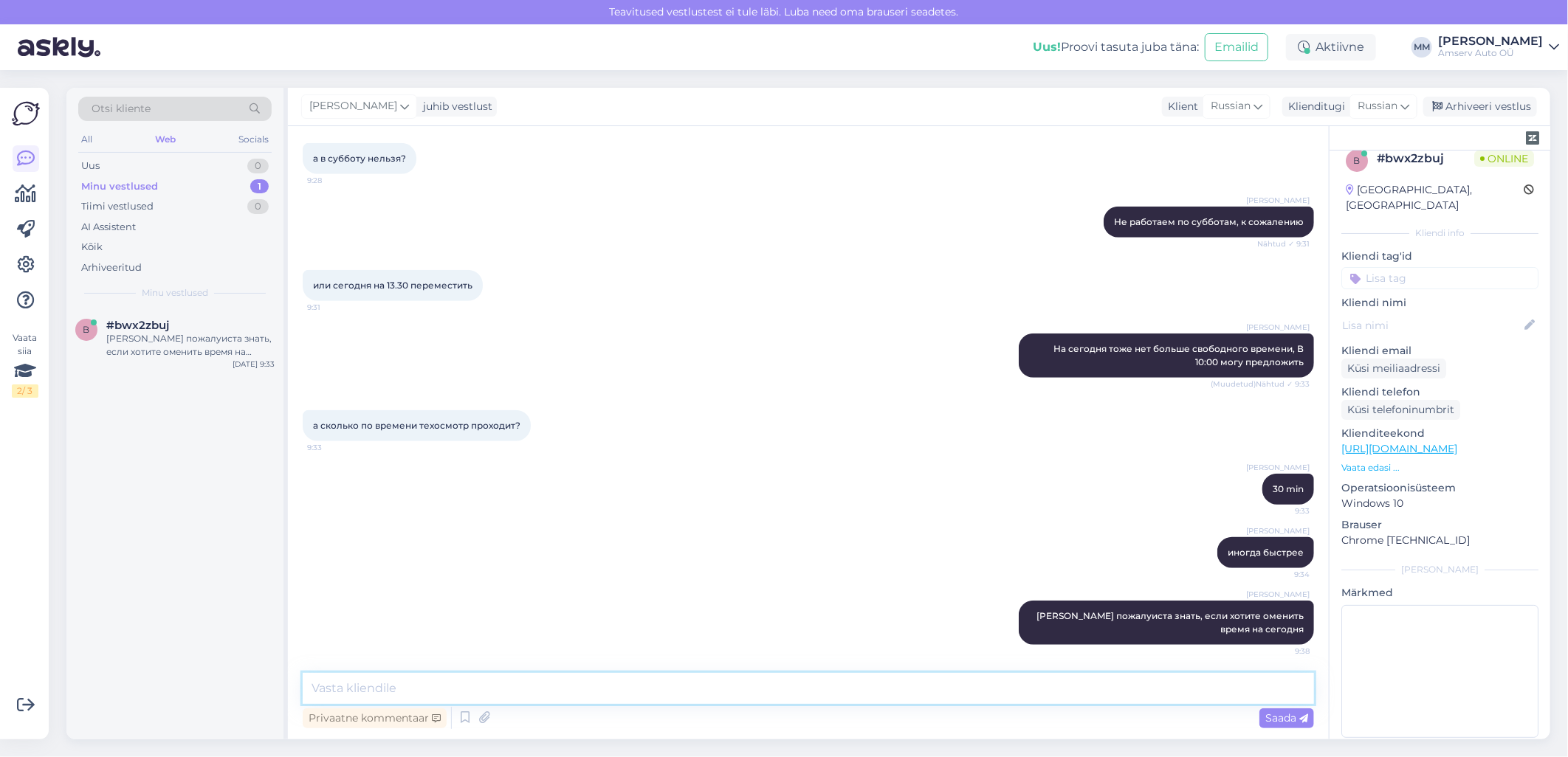
scroll to position [21, 0]
click at [1470, 105] on div "Arhiveeri vestlus" at bounding box center [1480, 107] width 113 height 20
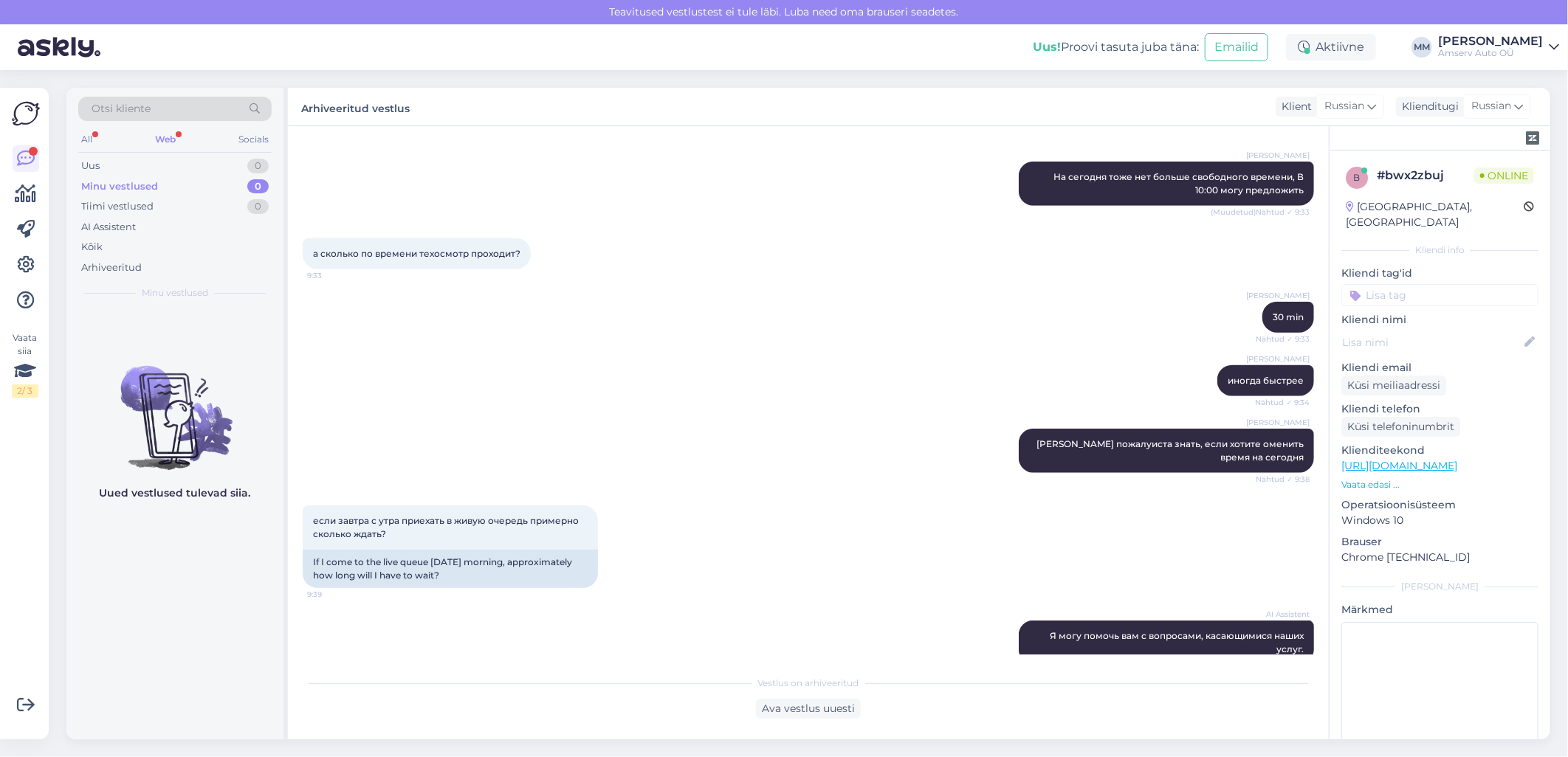
scroll to position [888, 0]
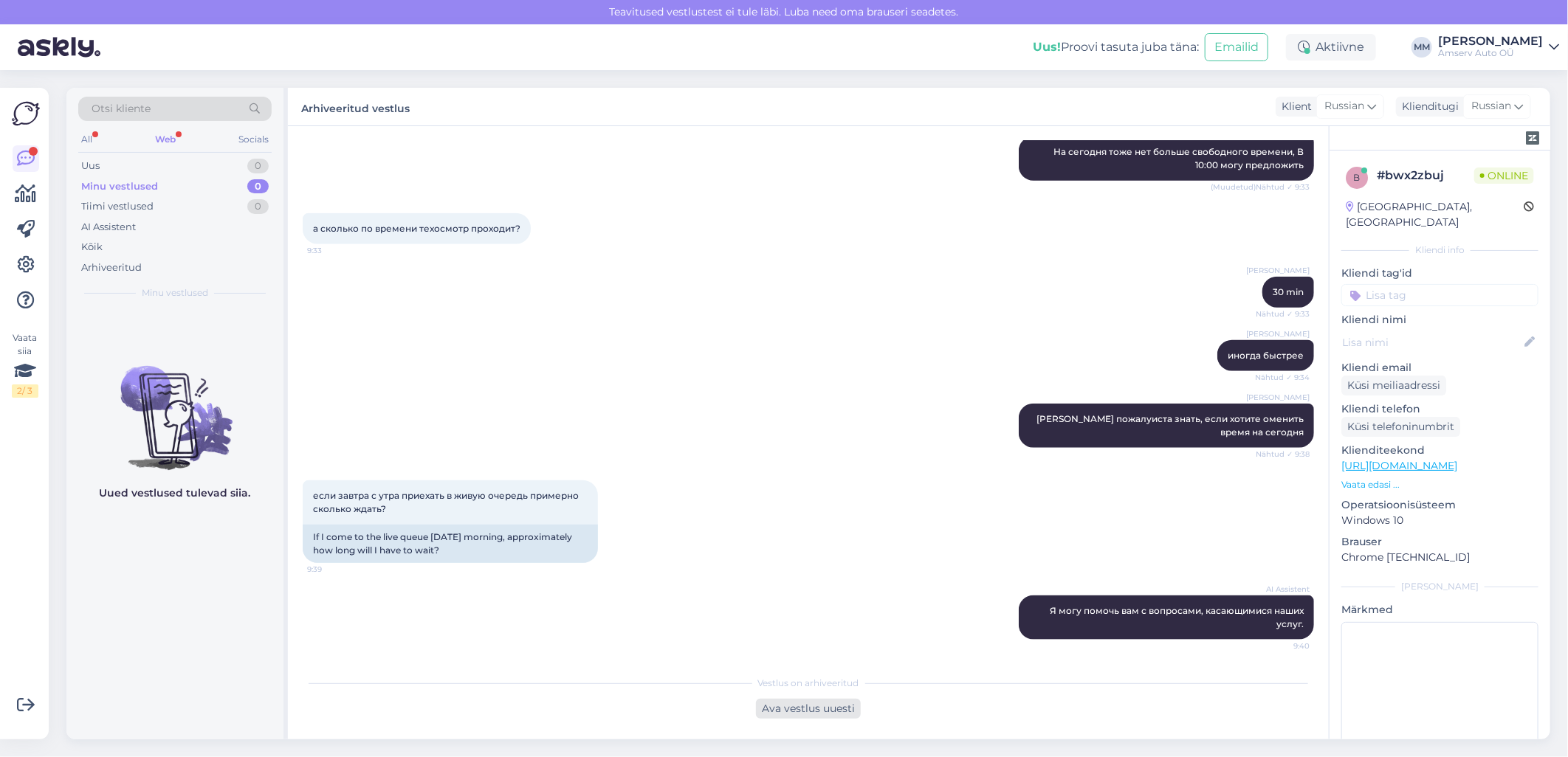
click at [798, 712] on div "Ava vestlus uuesti" at bounding box center [808, 709] width 105 height 20
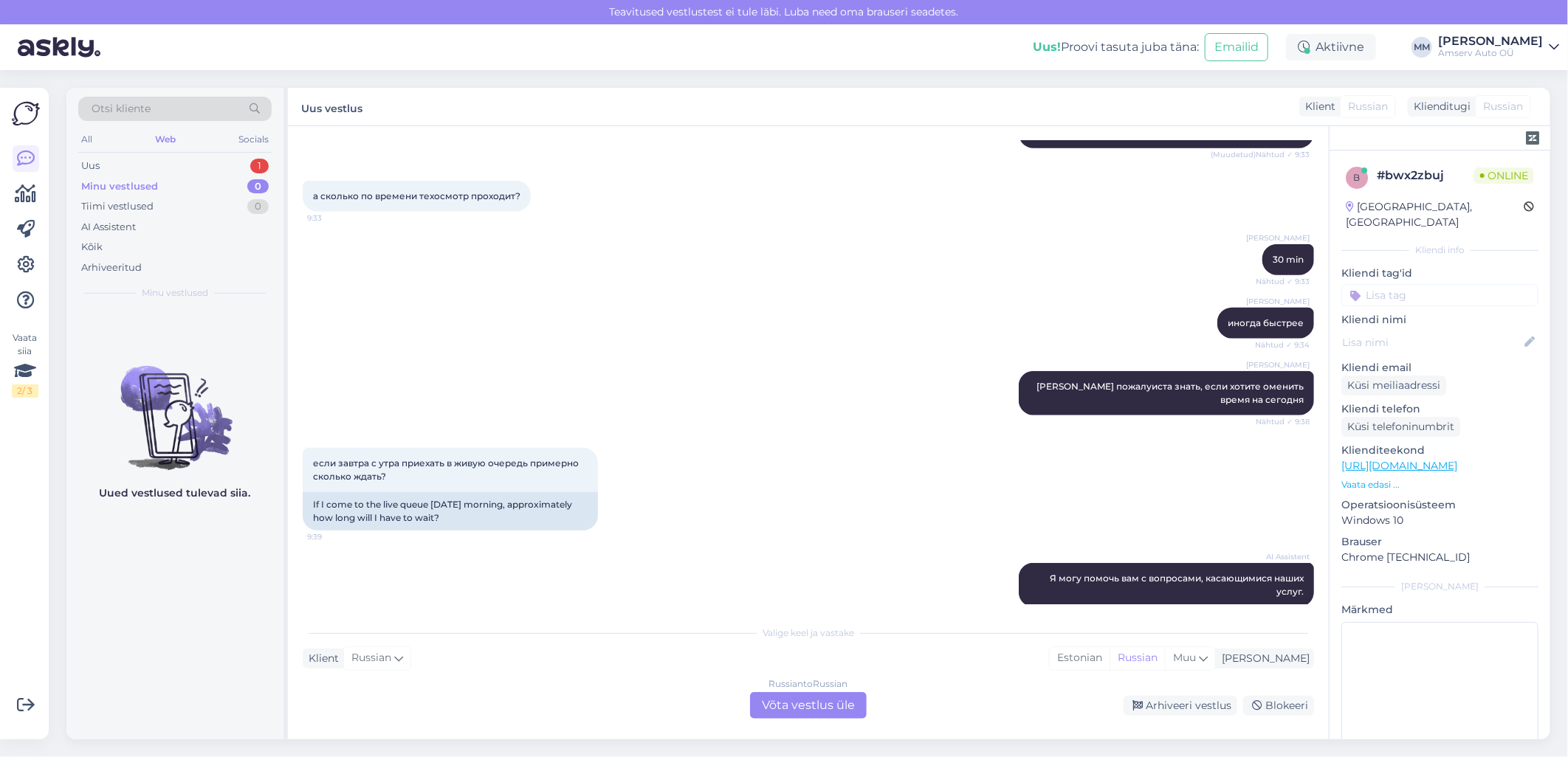
scroll to position [938, 0]
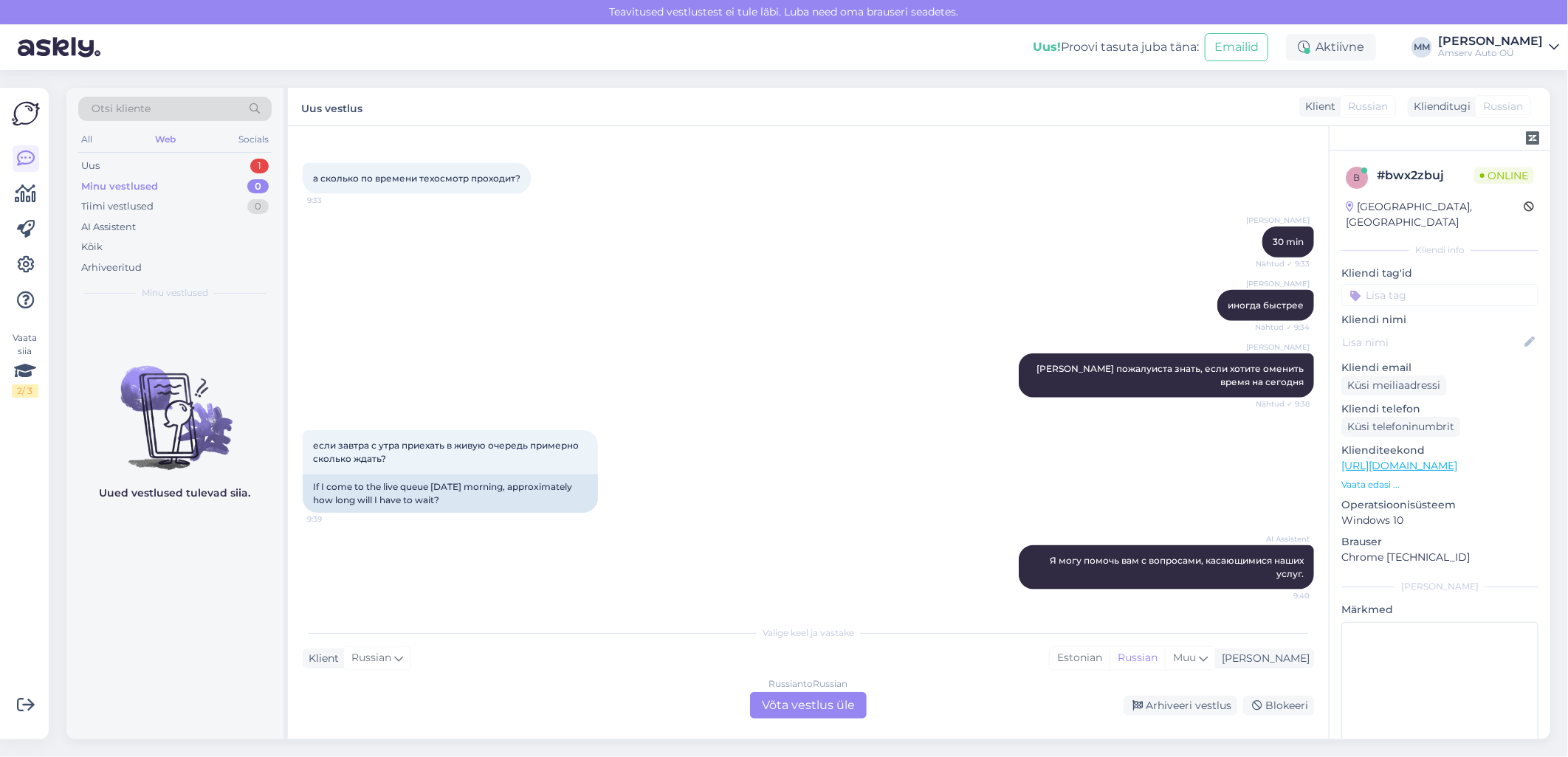
click at [785, 706] on div "Russian to Russian Võta vestlus üle" at bounding box center [808, 705] width 116 height 27
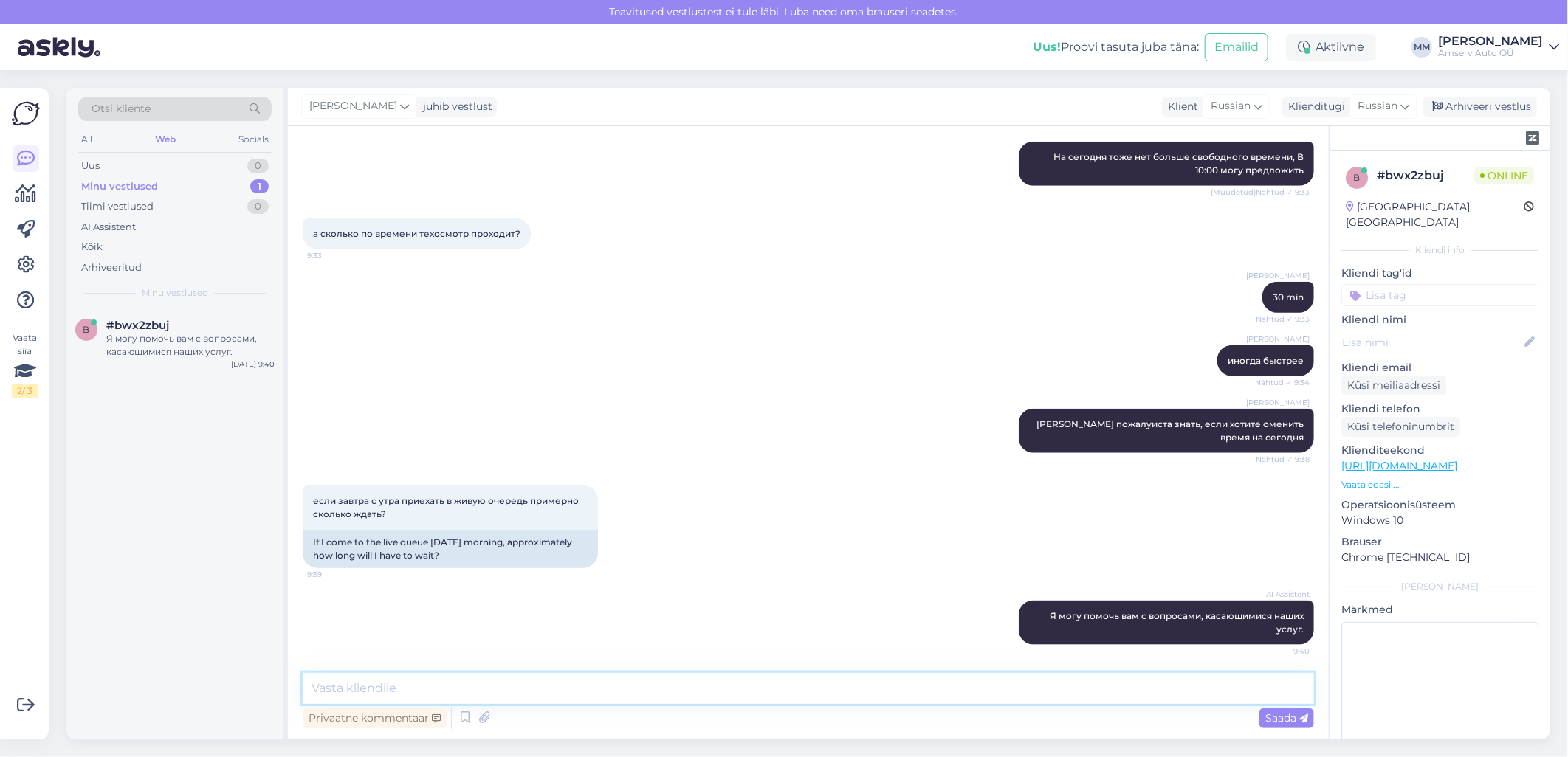
click at [548, 686] on textarea at bounding box center [808, 688] width 1011 height 31
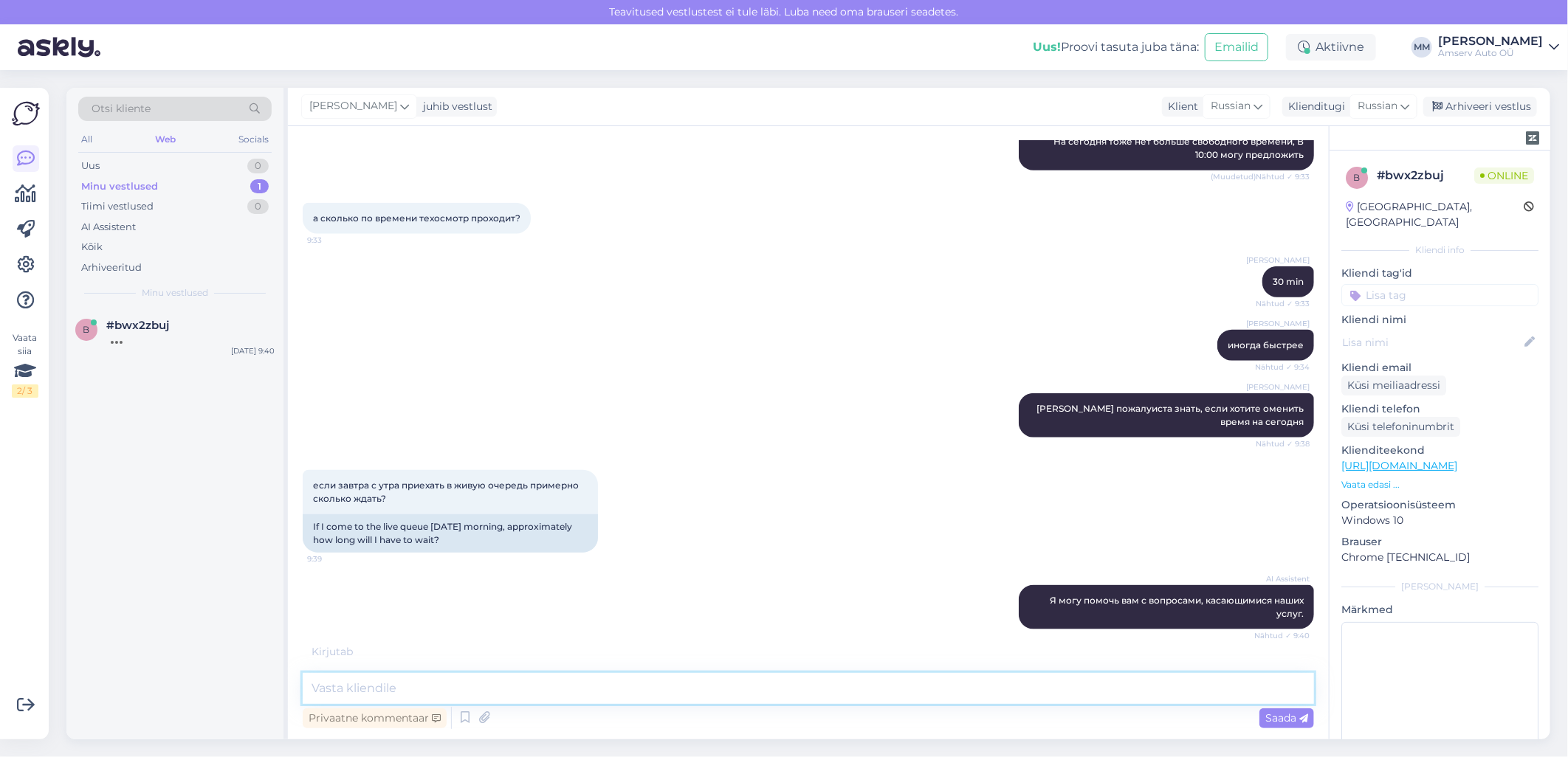
click at [377, 689] on textarea at bounding box center [808, 688] width 1011 height 31
paste textarea "сложно сказать, обычно не долго"
type textarea "сложно сказать, обычно не долго"
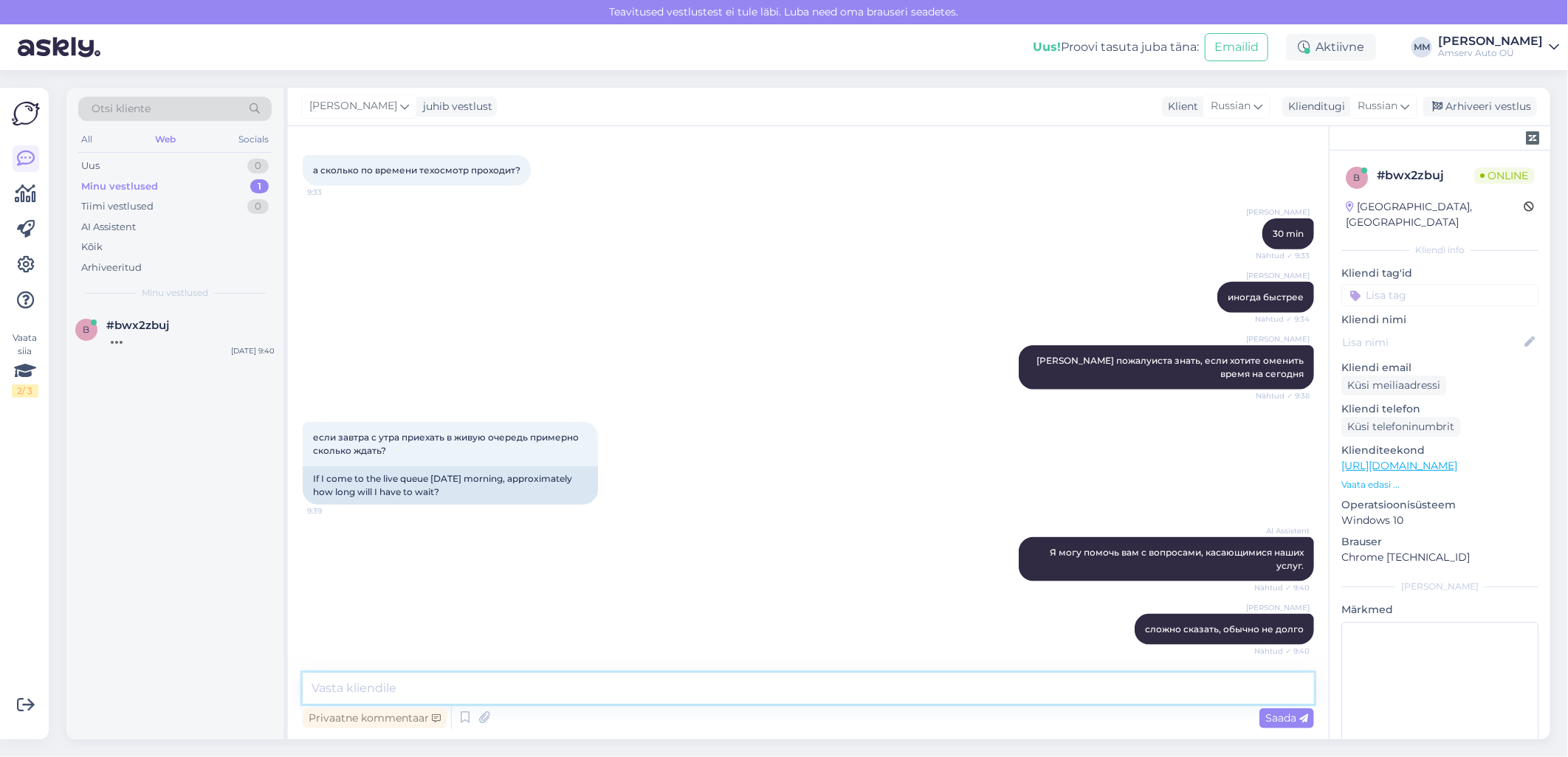
scroll to position [1010, 0]
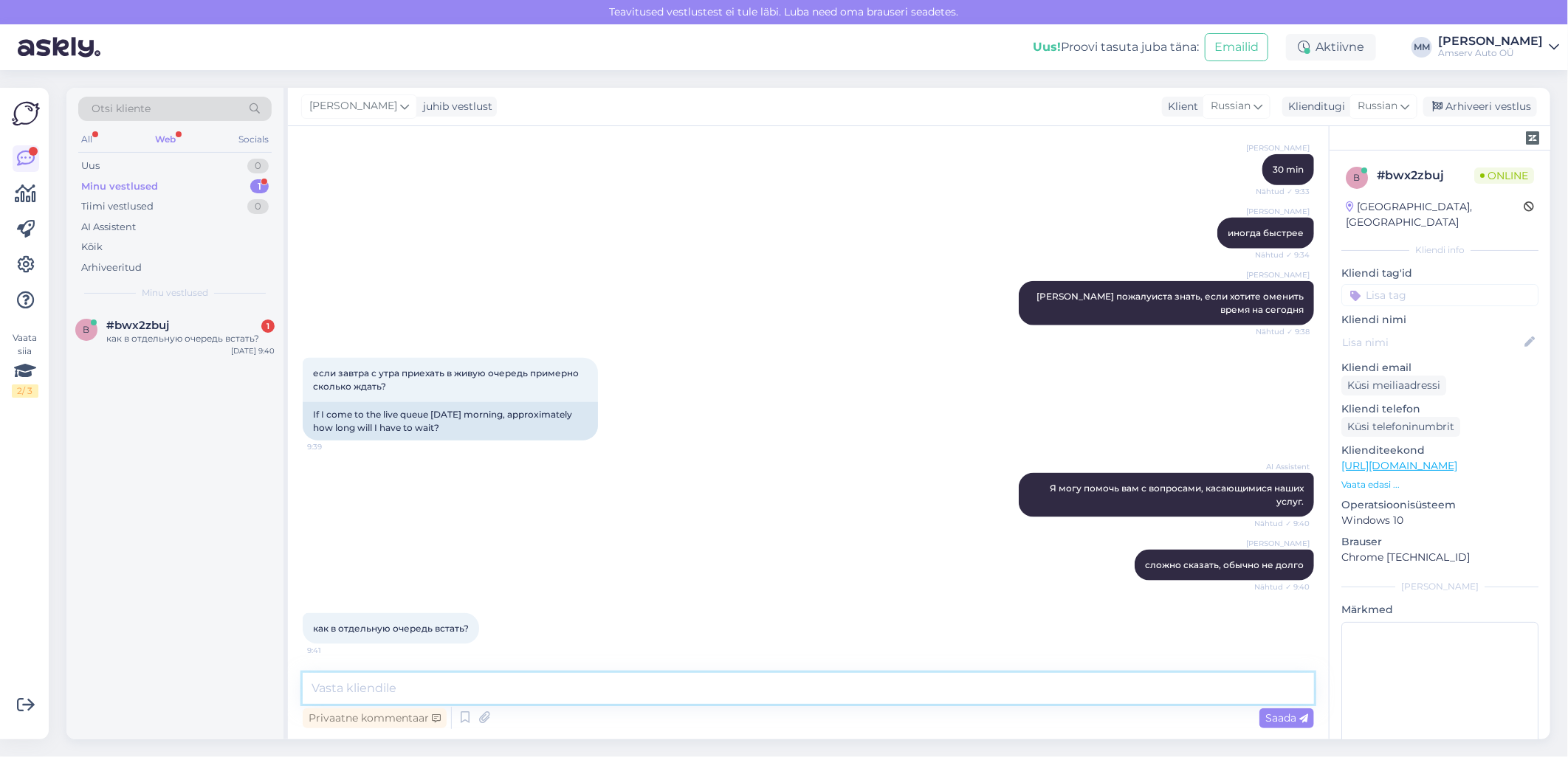
click at [527, 695] on textarea at bounding box center [808, 688] width 1011 height 31
paste textarea "Там две дорожки, выберите ту что правее"
type textarea "Там две дорожки, выберите ту что правее"
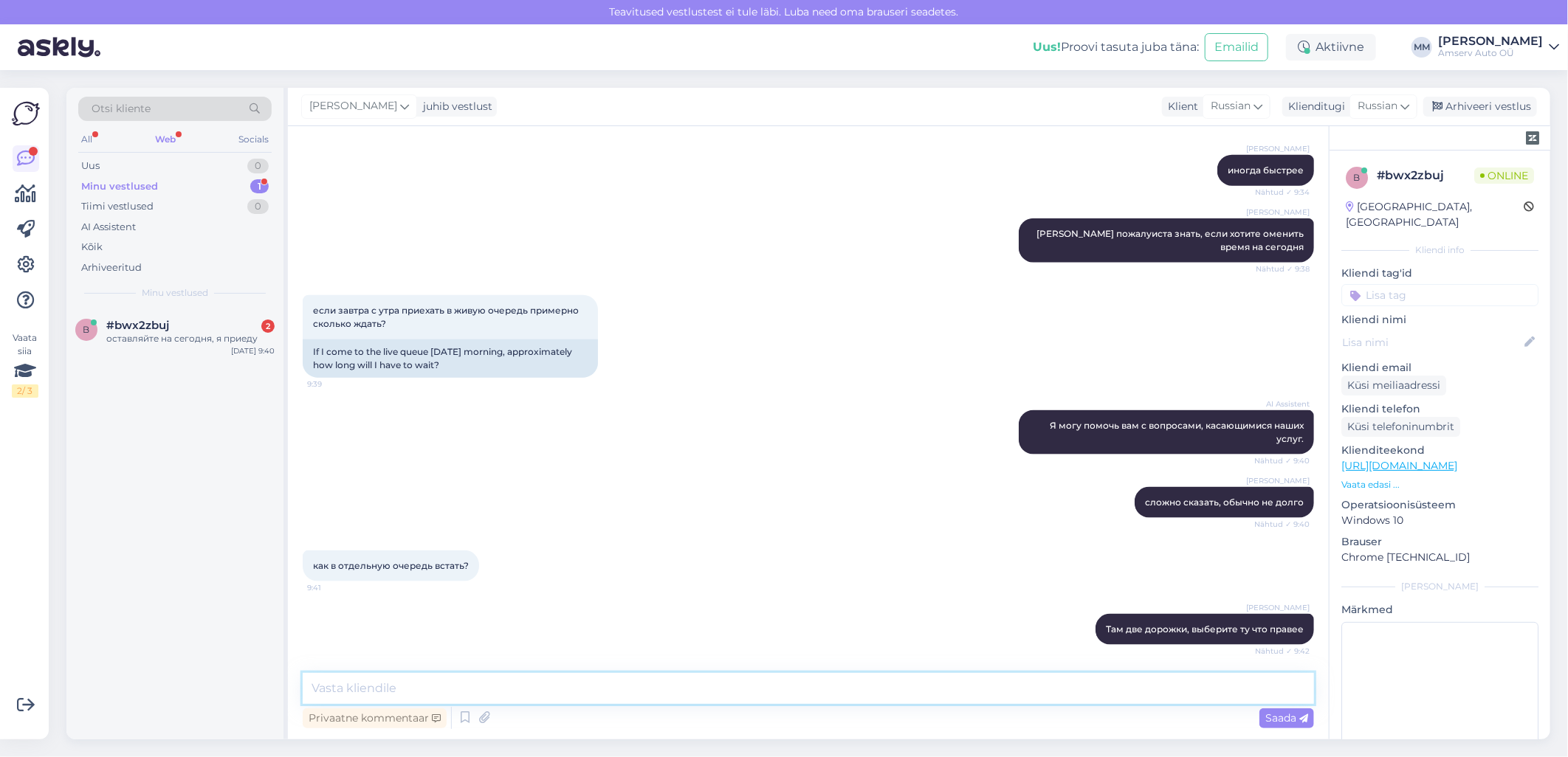
scroll to position [1137, 0]
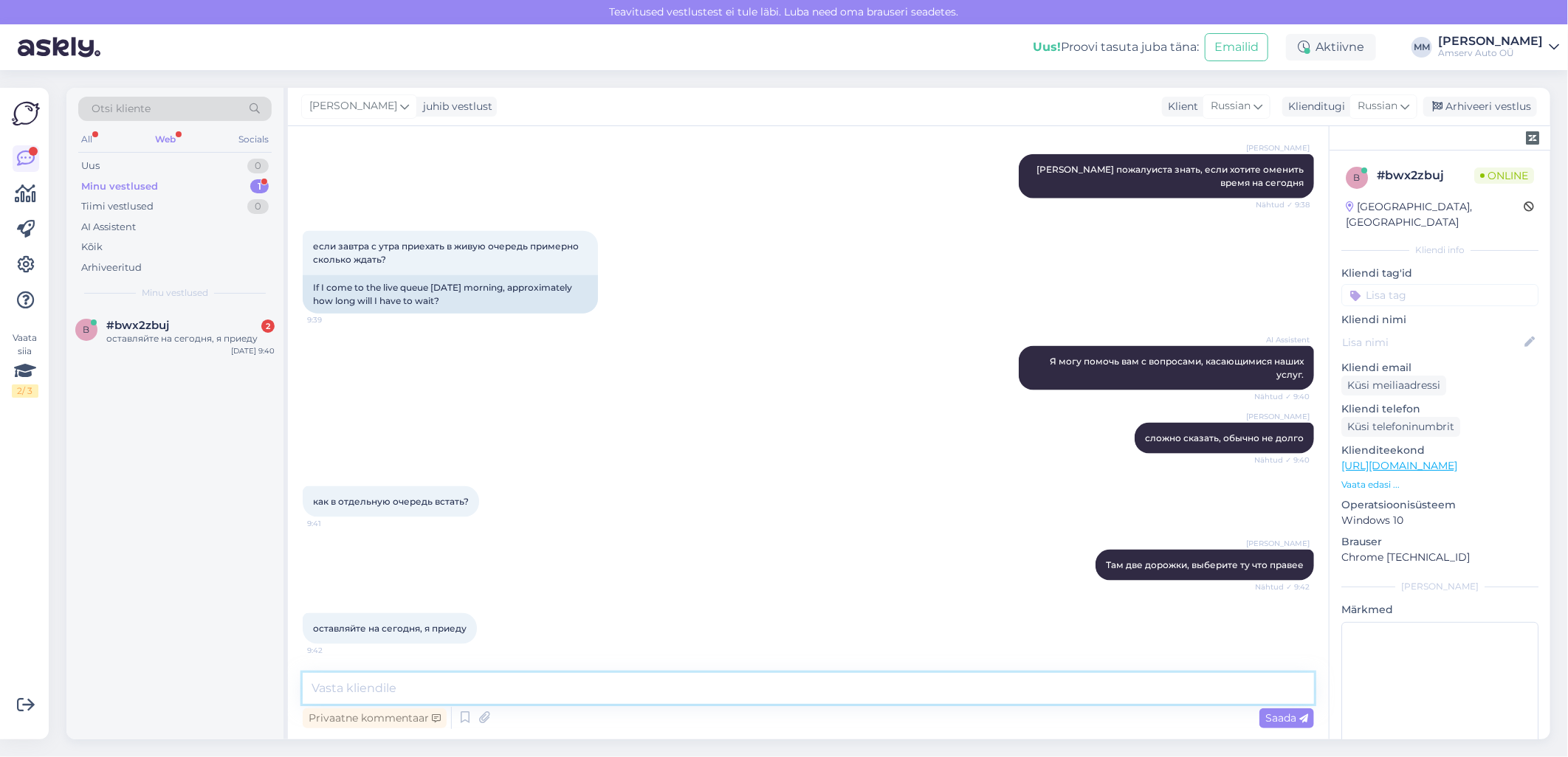
click at [506, 684] on textarea at bounding box center [808, 688] width 1011 height 31
click at [499, 685] on textarea at bounding box center [808, 688] width 1011 height 31
paste textarea "Будем ждать"
type textarea "Будем ждать!"
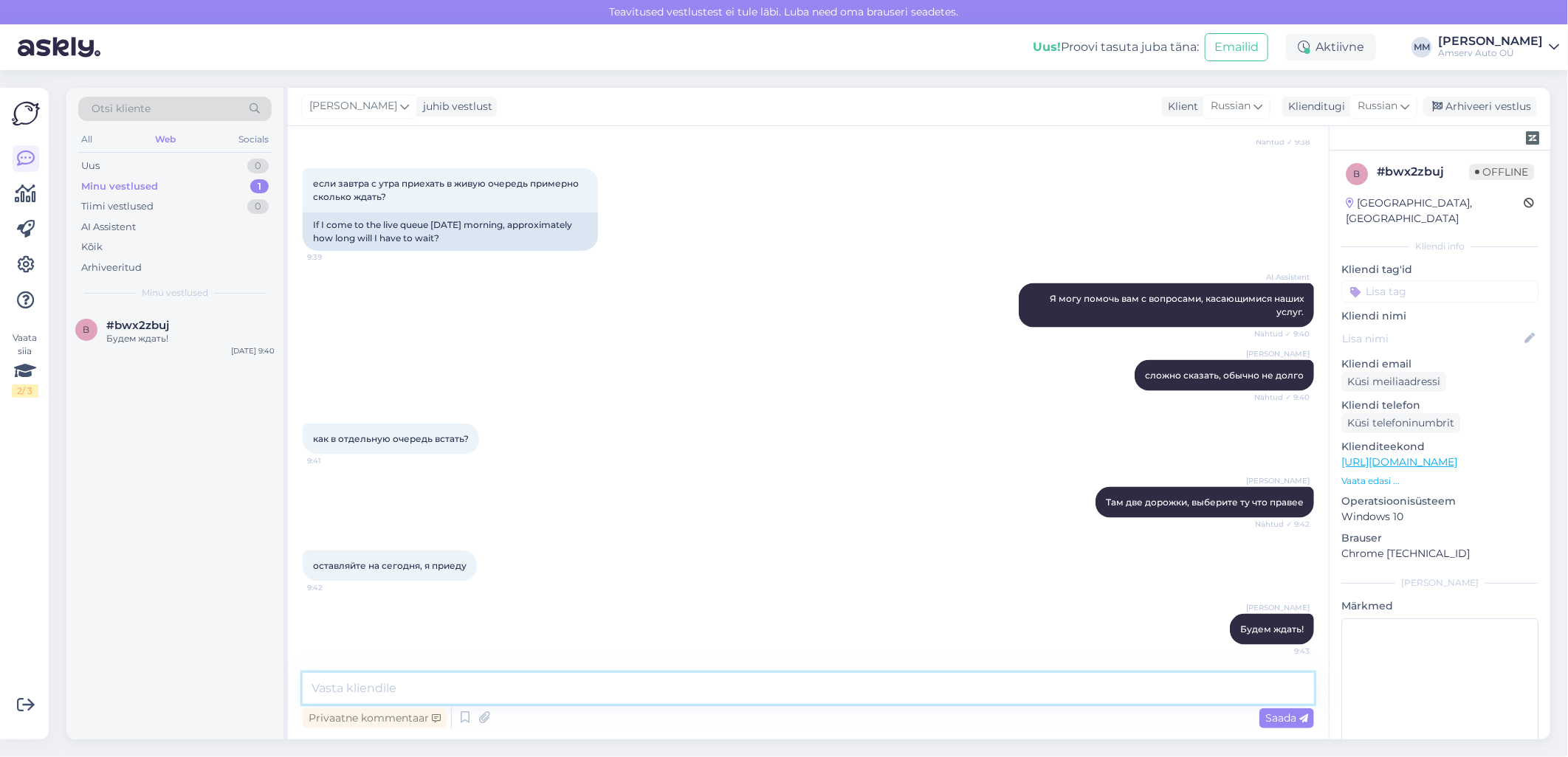
scroll to position [0, 0]
click at [1384, 284] on input at bounding box center [1439, 295] width 197 height 22
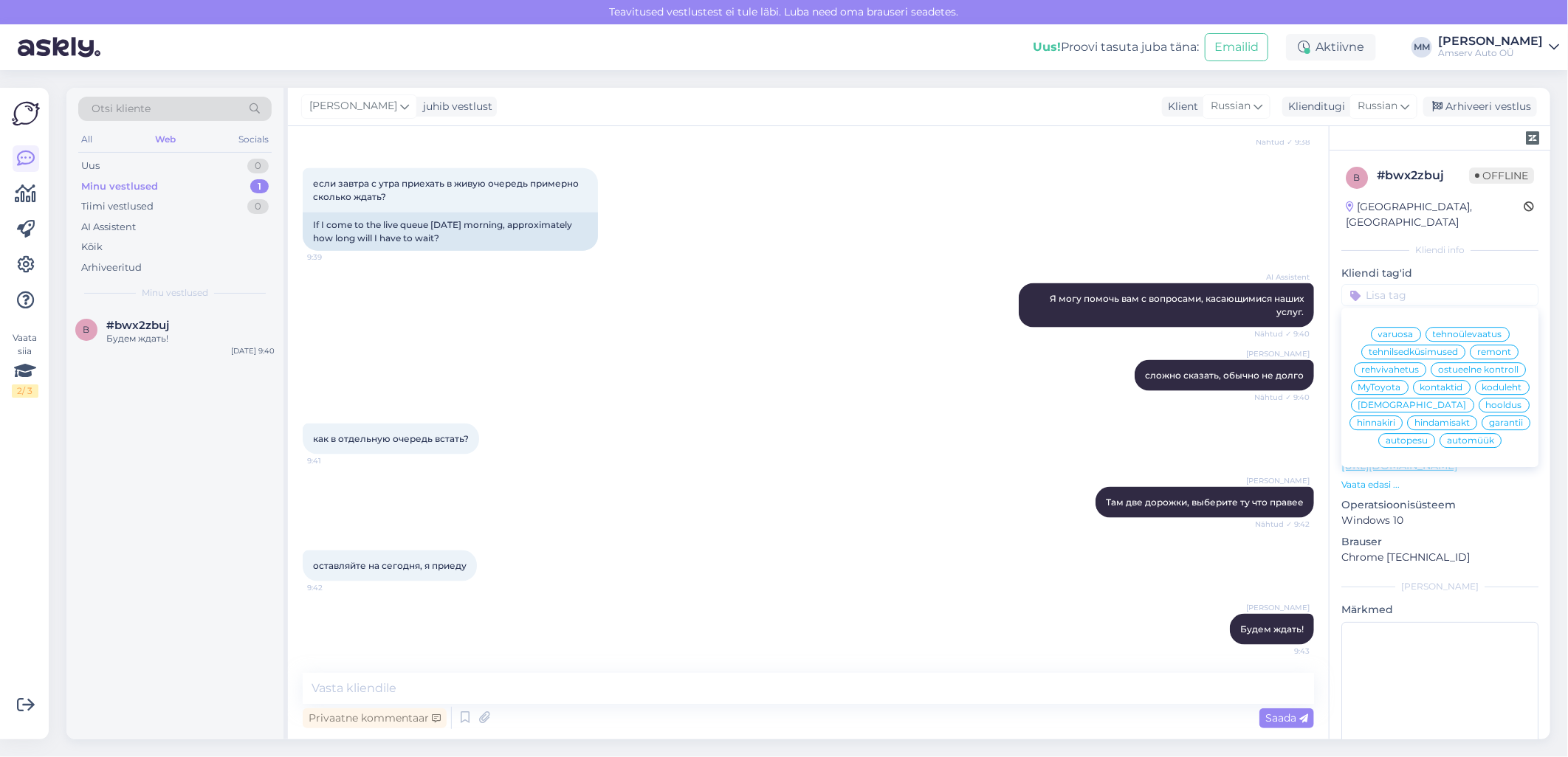
click at [1444, 330] on span "tehnoülevaatus" at bounding box center [1467, 335] width 70 height 9
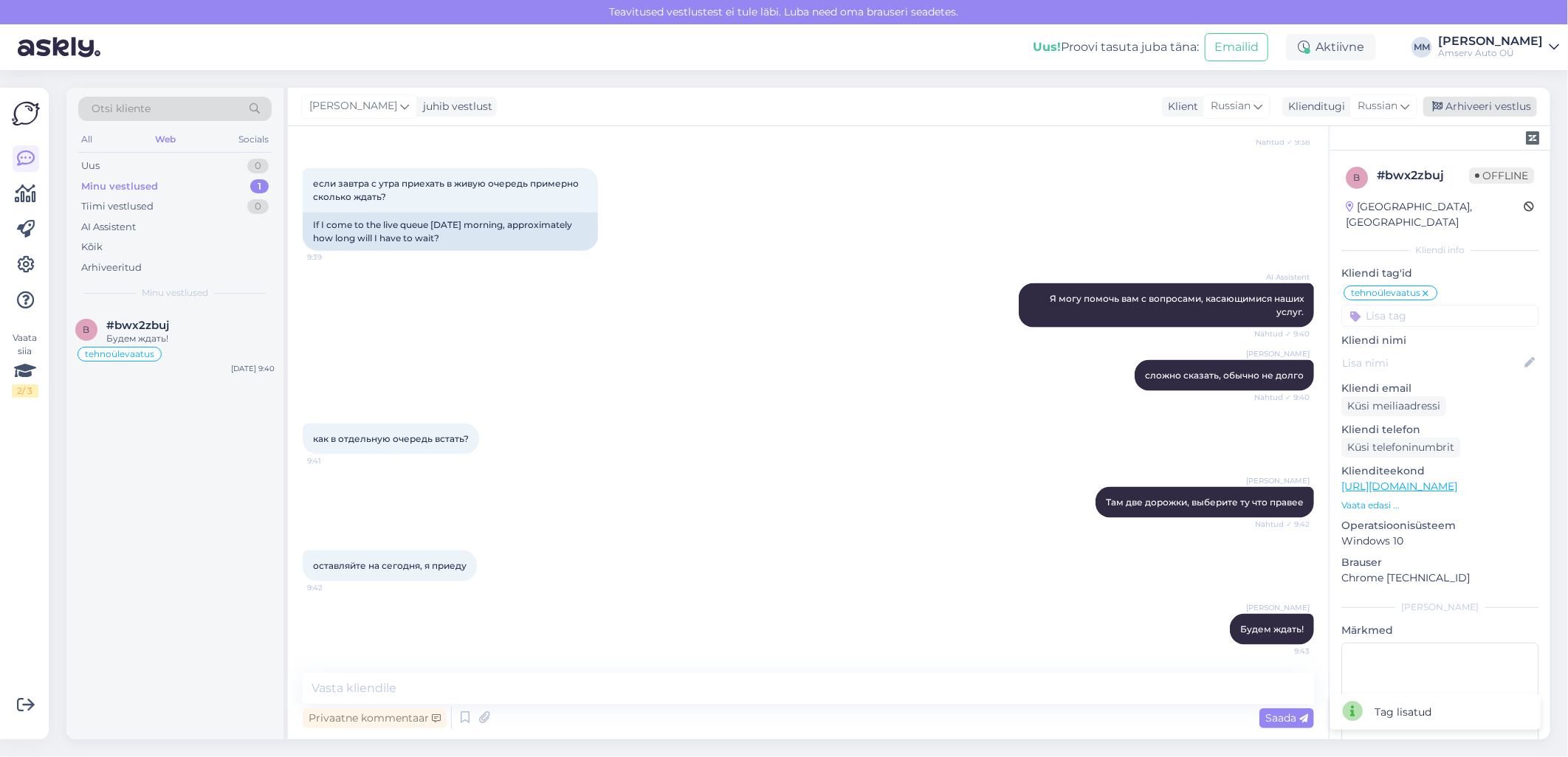
click at [1466, 107] on div "Arhiveeri vestlus" at bounding box center [1480, 107] width 113 height 20
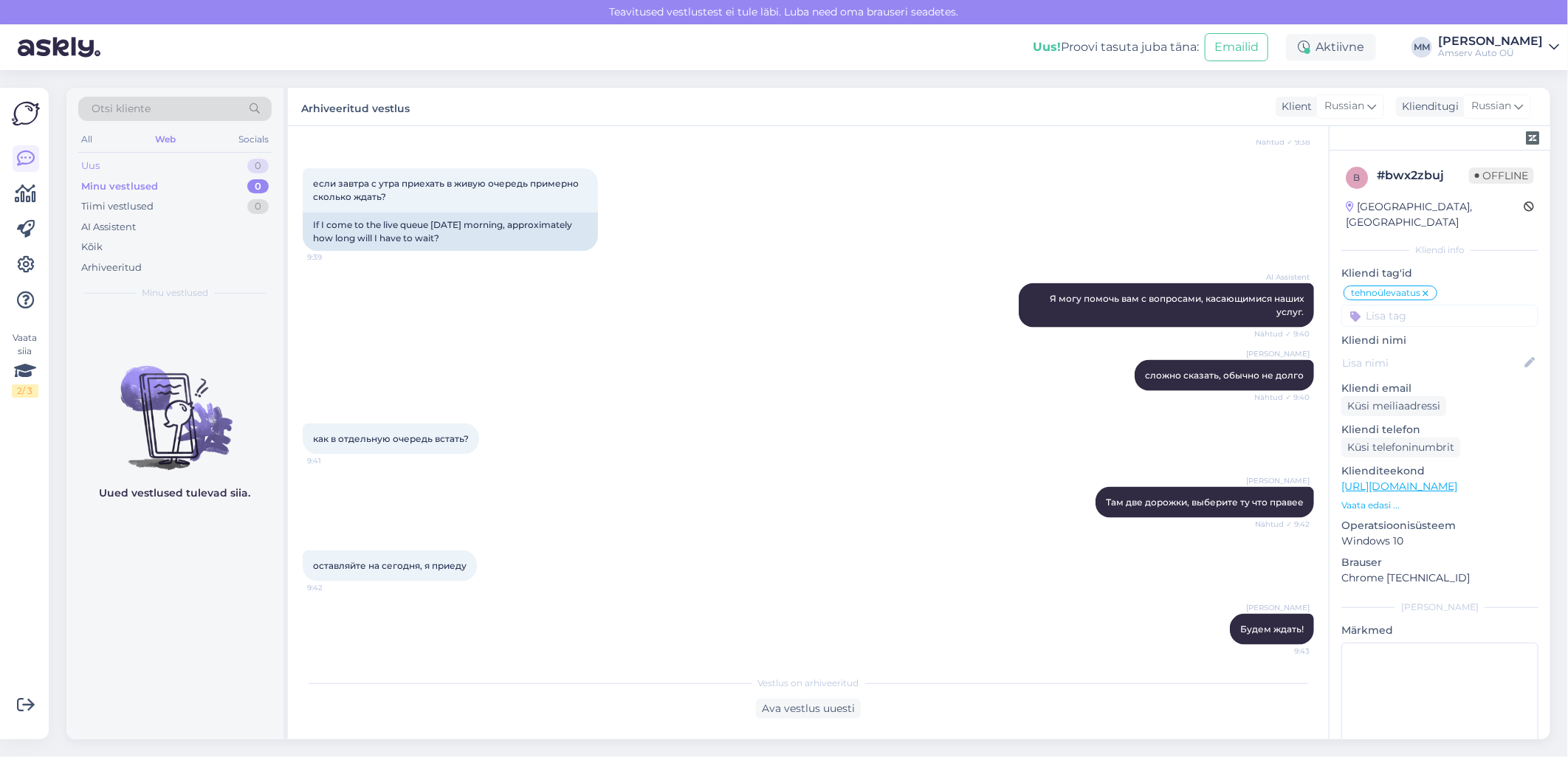
click at [216, 165] on div "Uus 0" at bounding box center [175, 165] width 193 height 21
click at [171, 134] on div "Web" at bounding box center [165, 139] width 27 height 19
click at [190, 161] on div "Uus 0" at bounding box center [175, 165] width 193 height 21
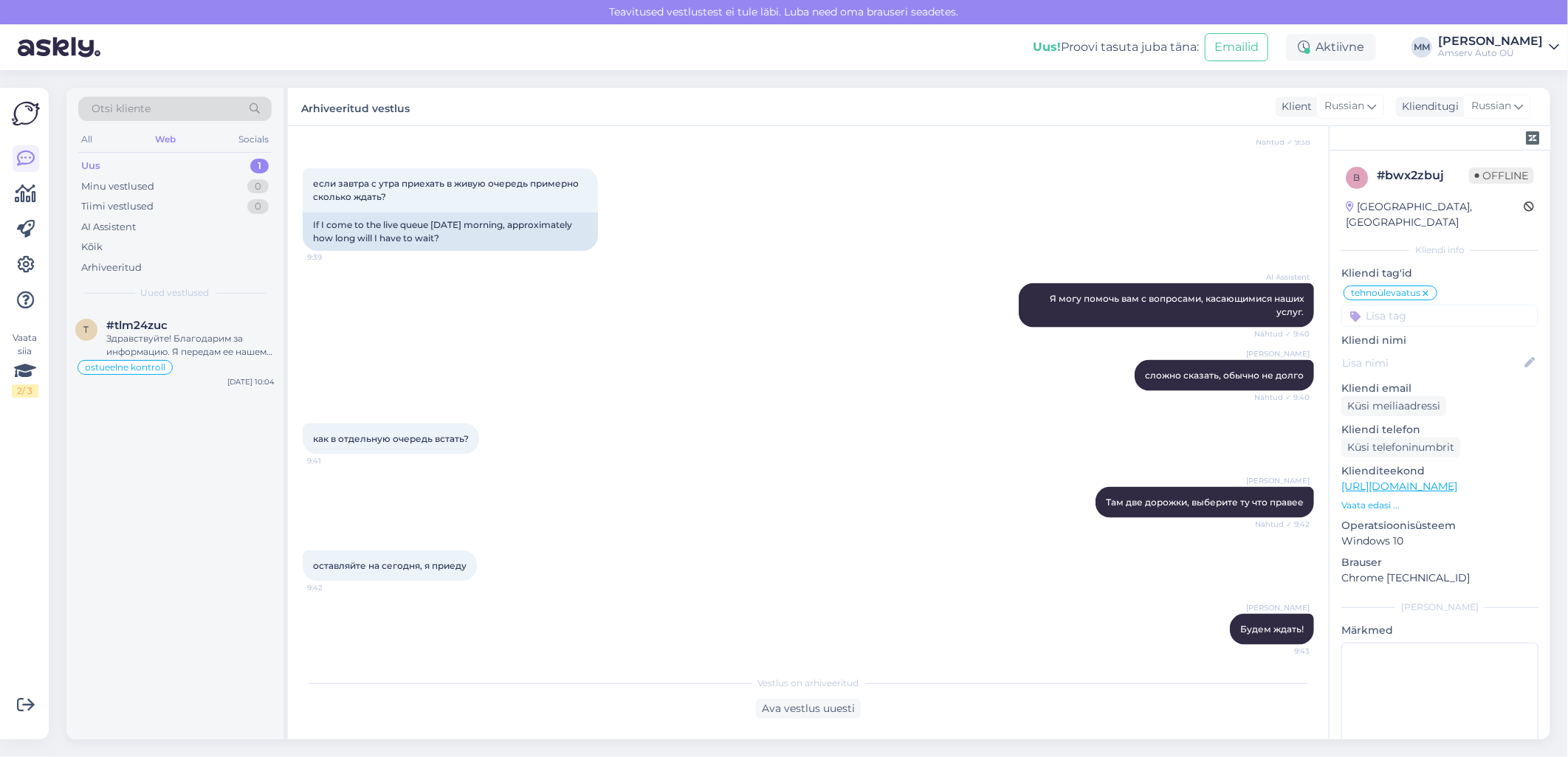
click at [250, 164] on div "Uus 1" at bounding box center [175, 165] width 193 height 21
click at [224, 346] on div "Здравствуйте! Благодарим за информацию. Я передам ее нашему консультанту по обс…" at bounding box center [190, 345] width 168 height 27
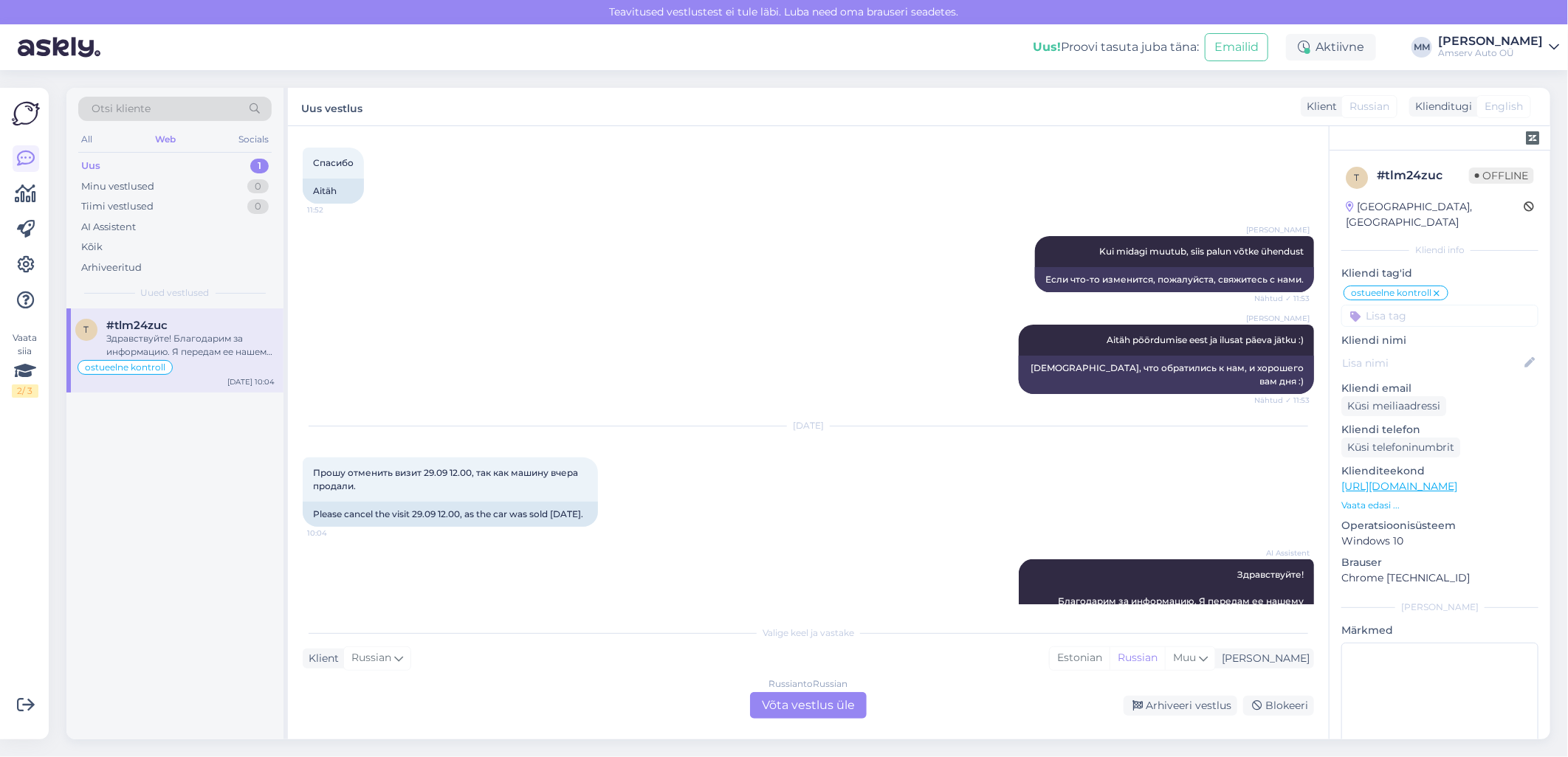
click at [794, 709] on div "Russian to Russian Võta vestlus üle" at bounding box center [808, 705] width 116 height 27
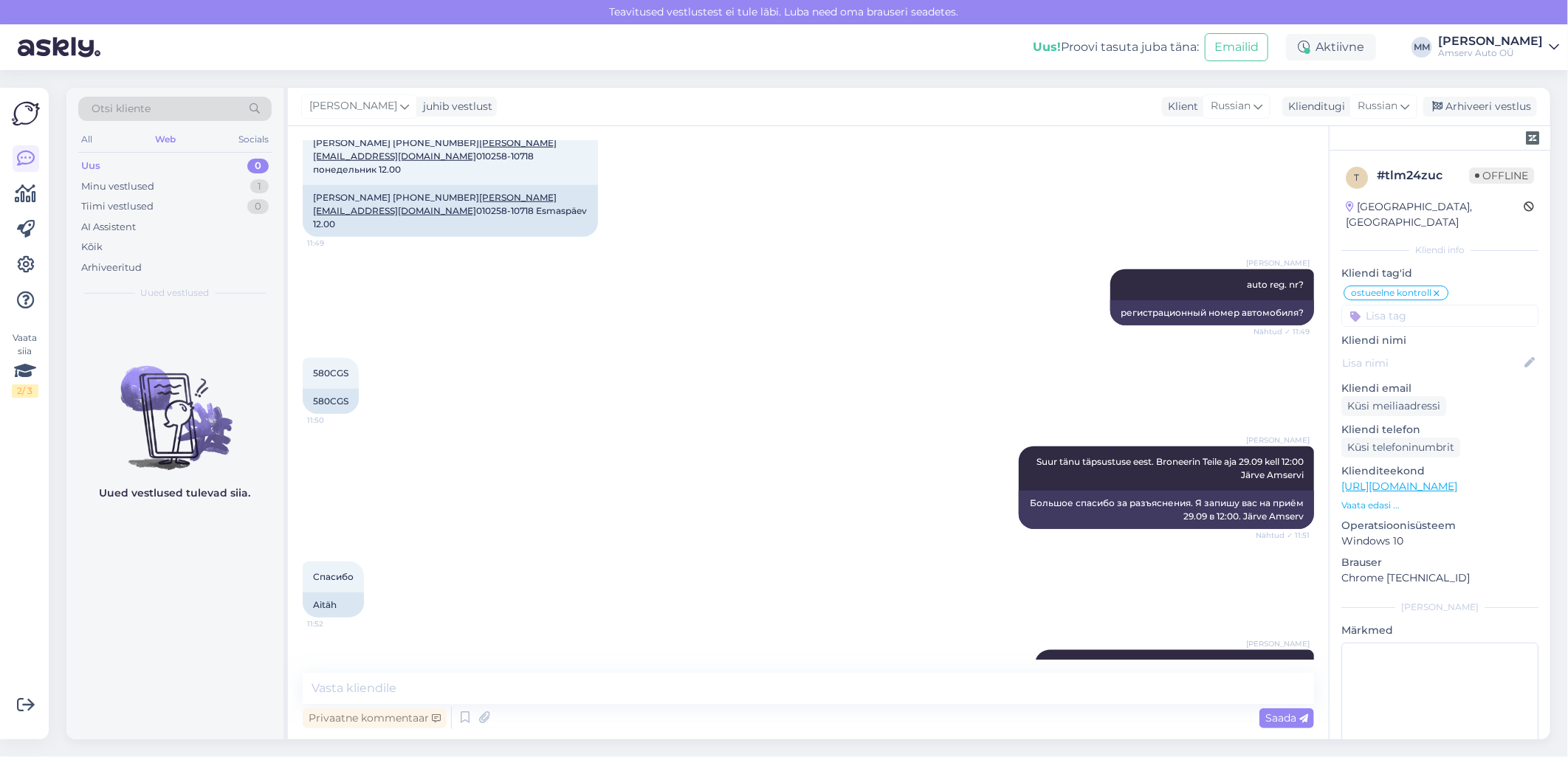
scroll to position [770, 0]
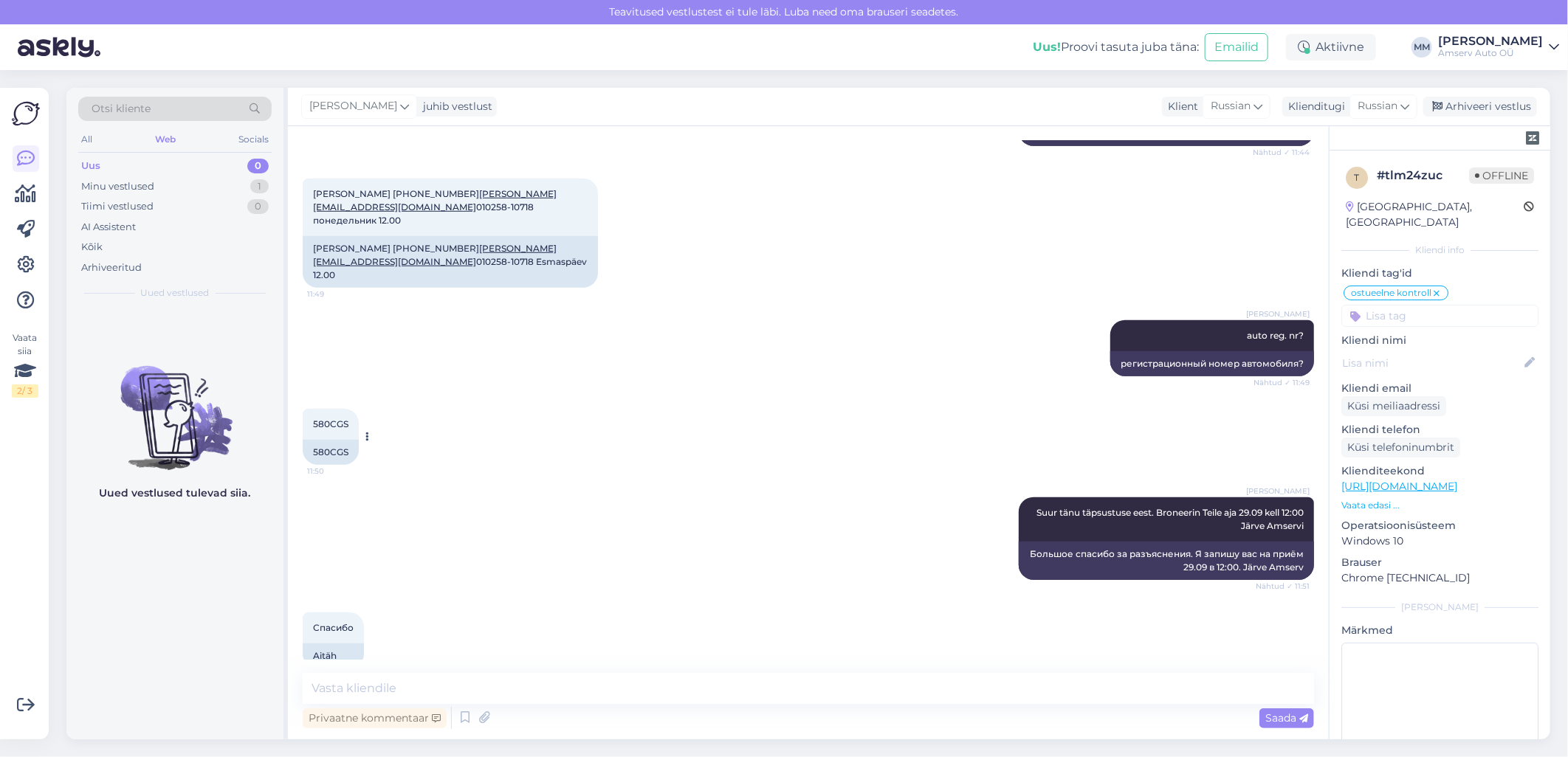
click at [335, 419] on span "580CGS" at bounding box center [330, 424] width 36 height 11
copy div "580CGS 11:50"
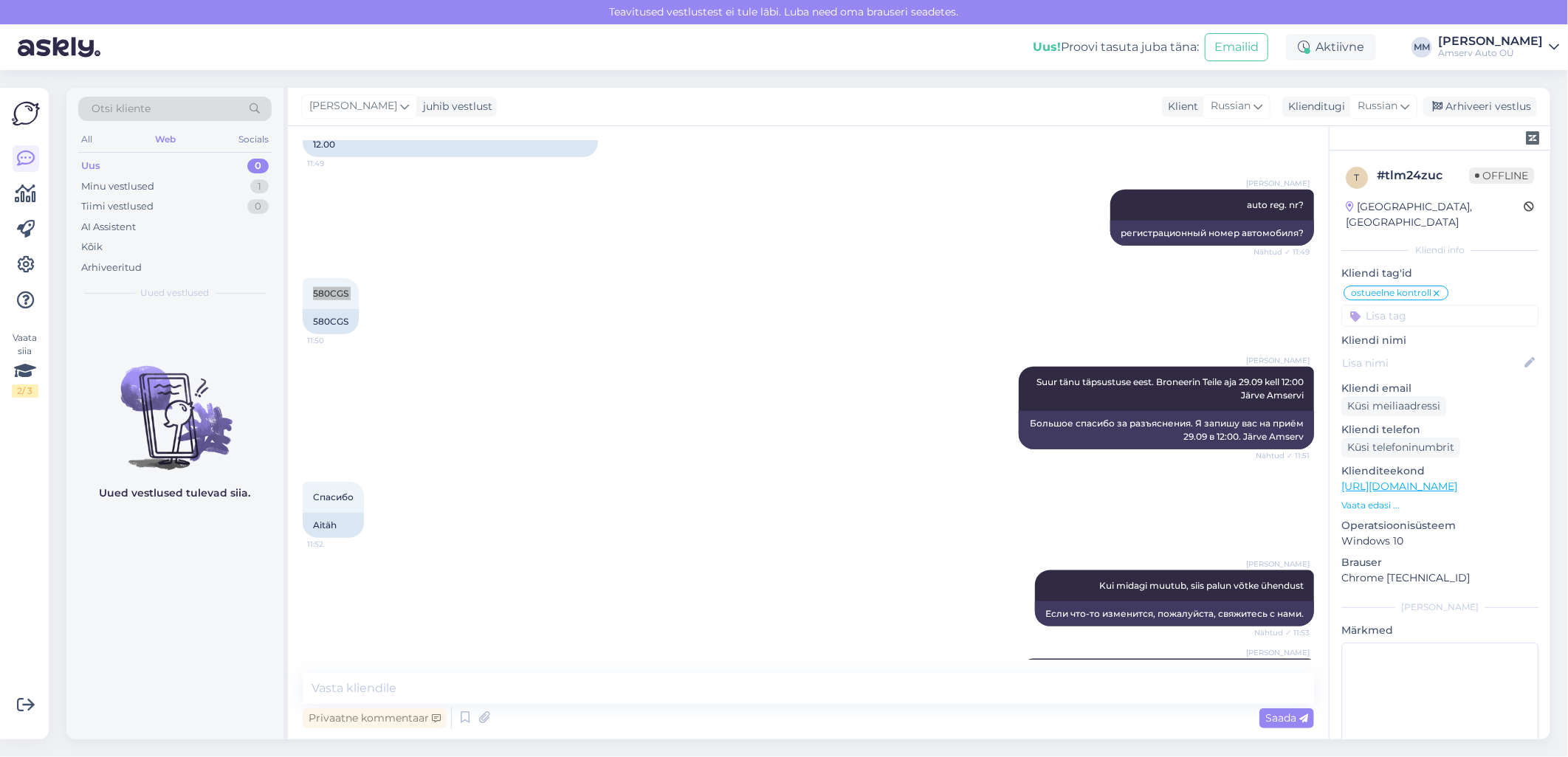
scroll to position [1178, 0]
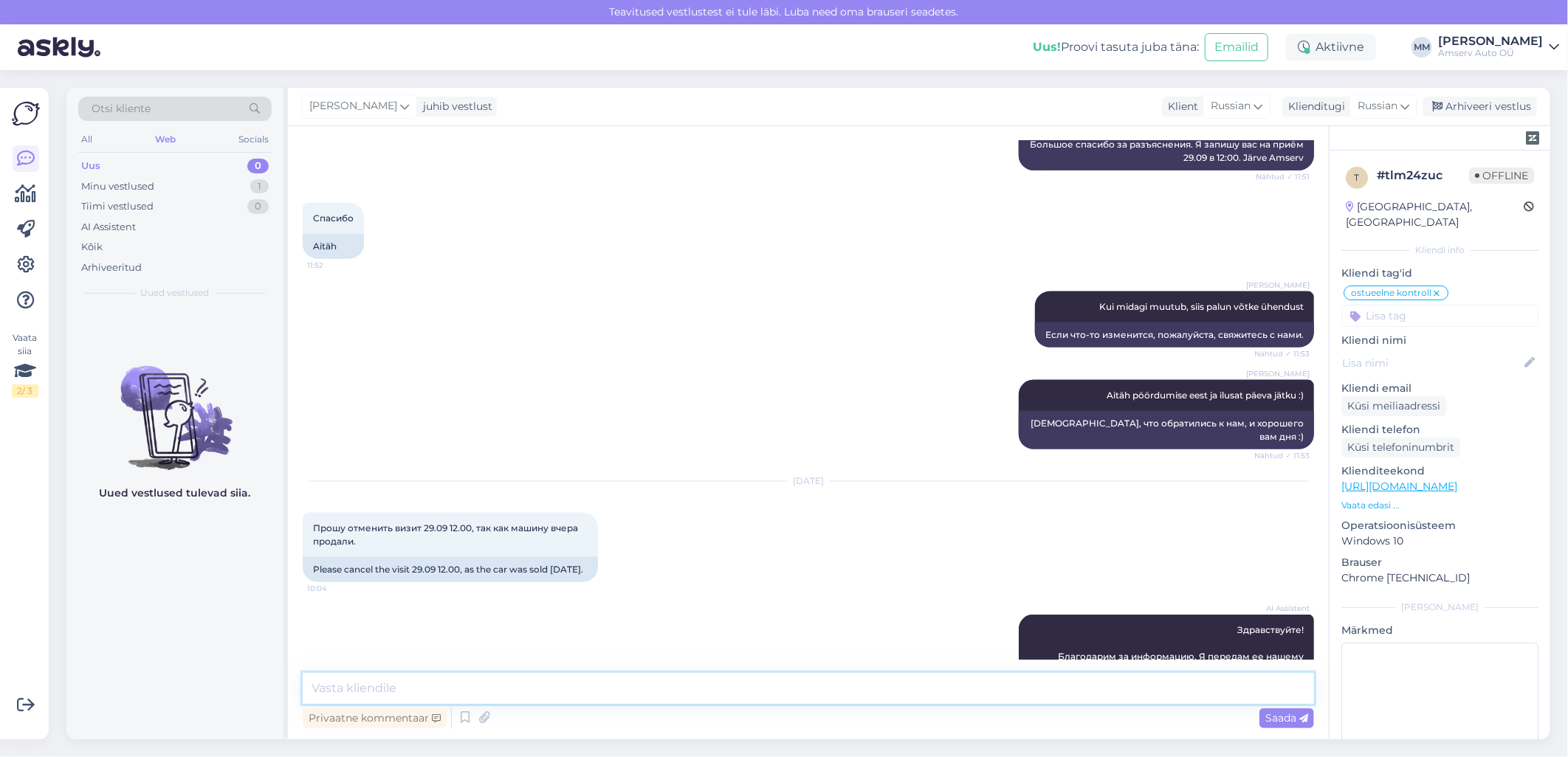
click at [491, 694] on textarea at bounding box center [808, 688] width 1011 height 31
paste textarea "Спасибо за информацию"
type textarea "Спасибо за информацию!"
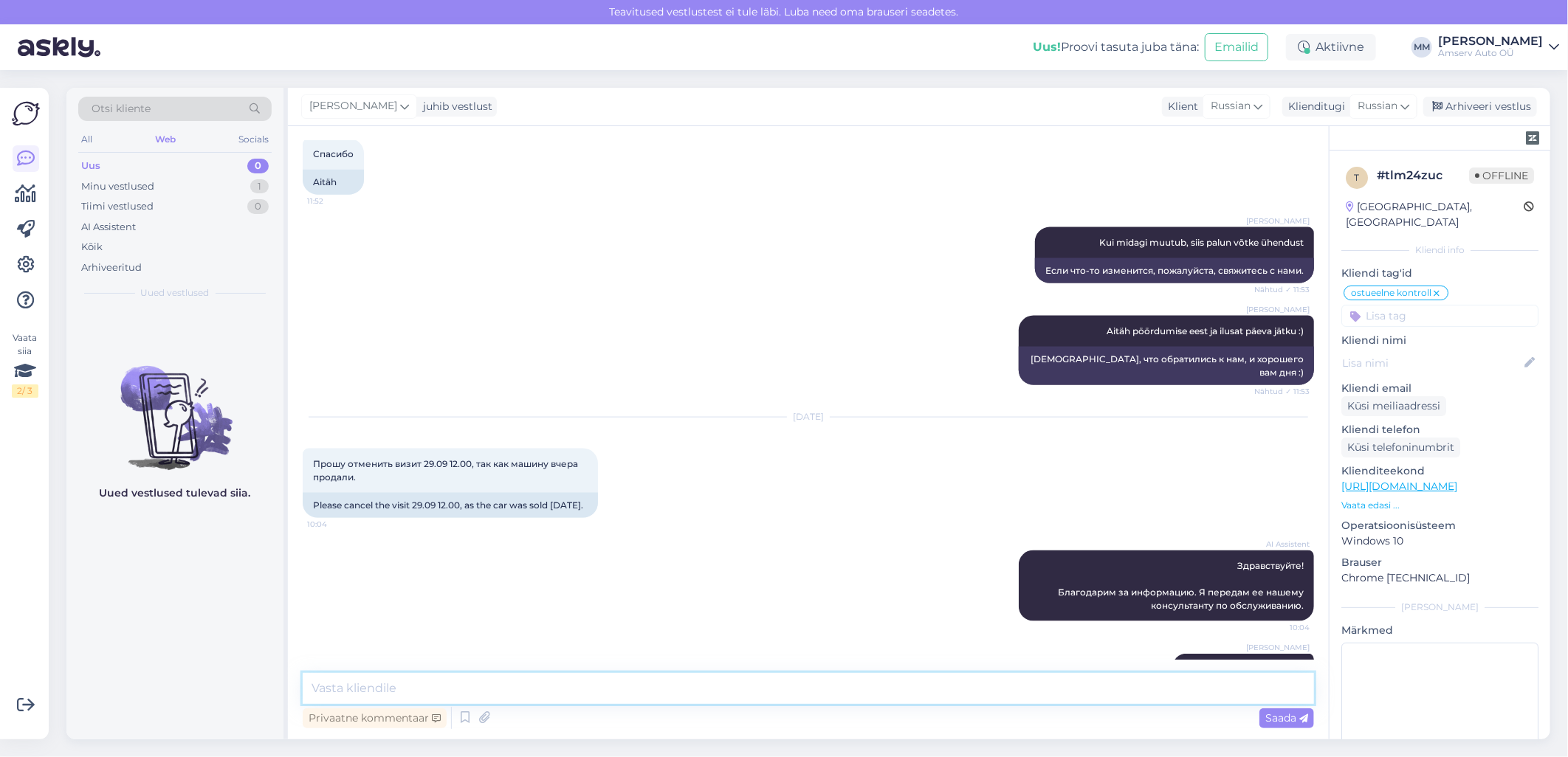
click at [461, 699] on textarea at bounding box center [808, 688] width 1011 height 31
paste textarea "Бронировка отменена"
type textarea "Бронировка отменена"
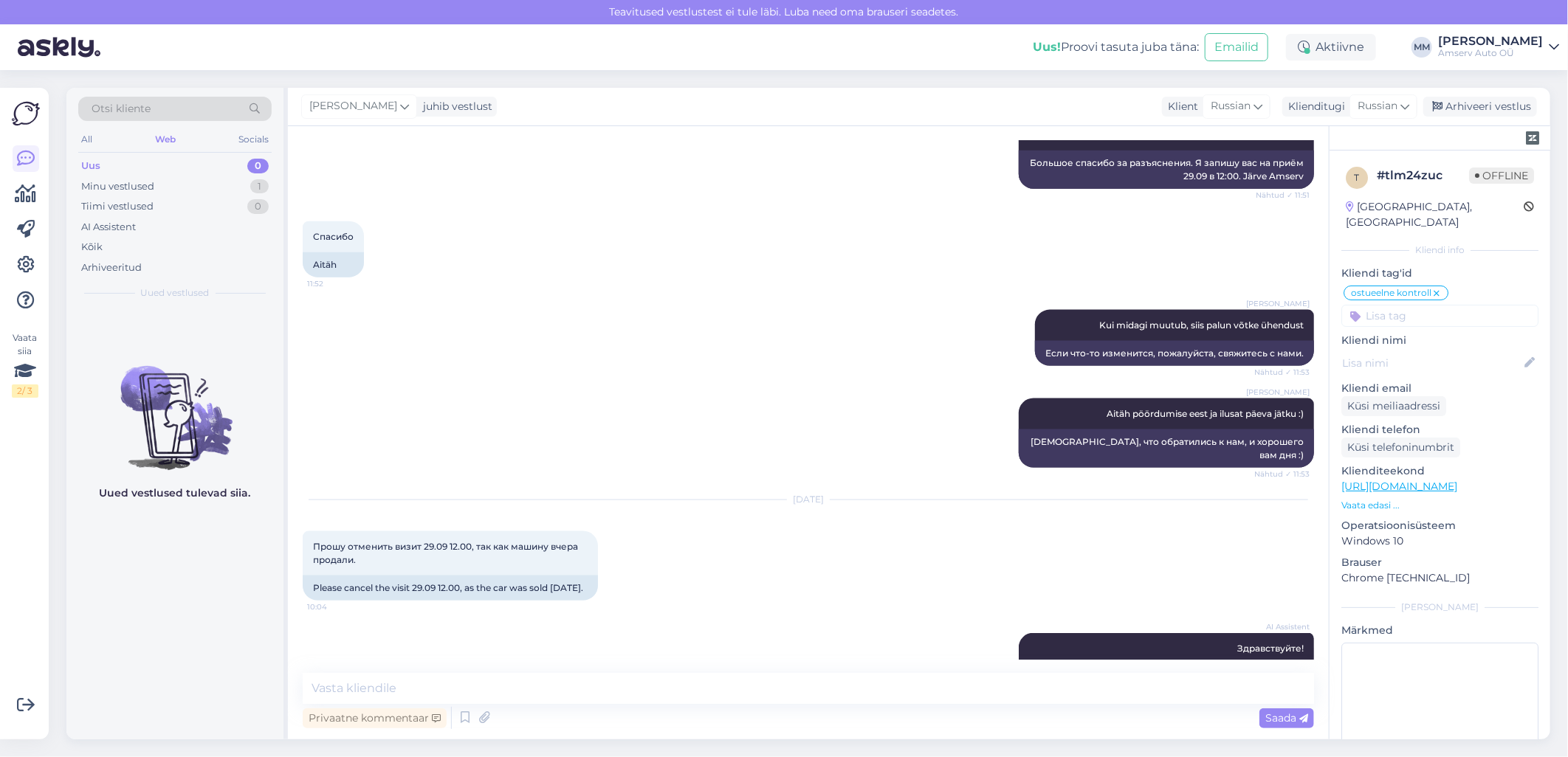
scroll to position [1306, 0]
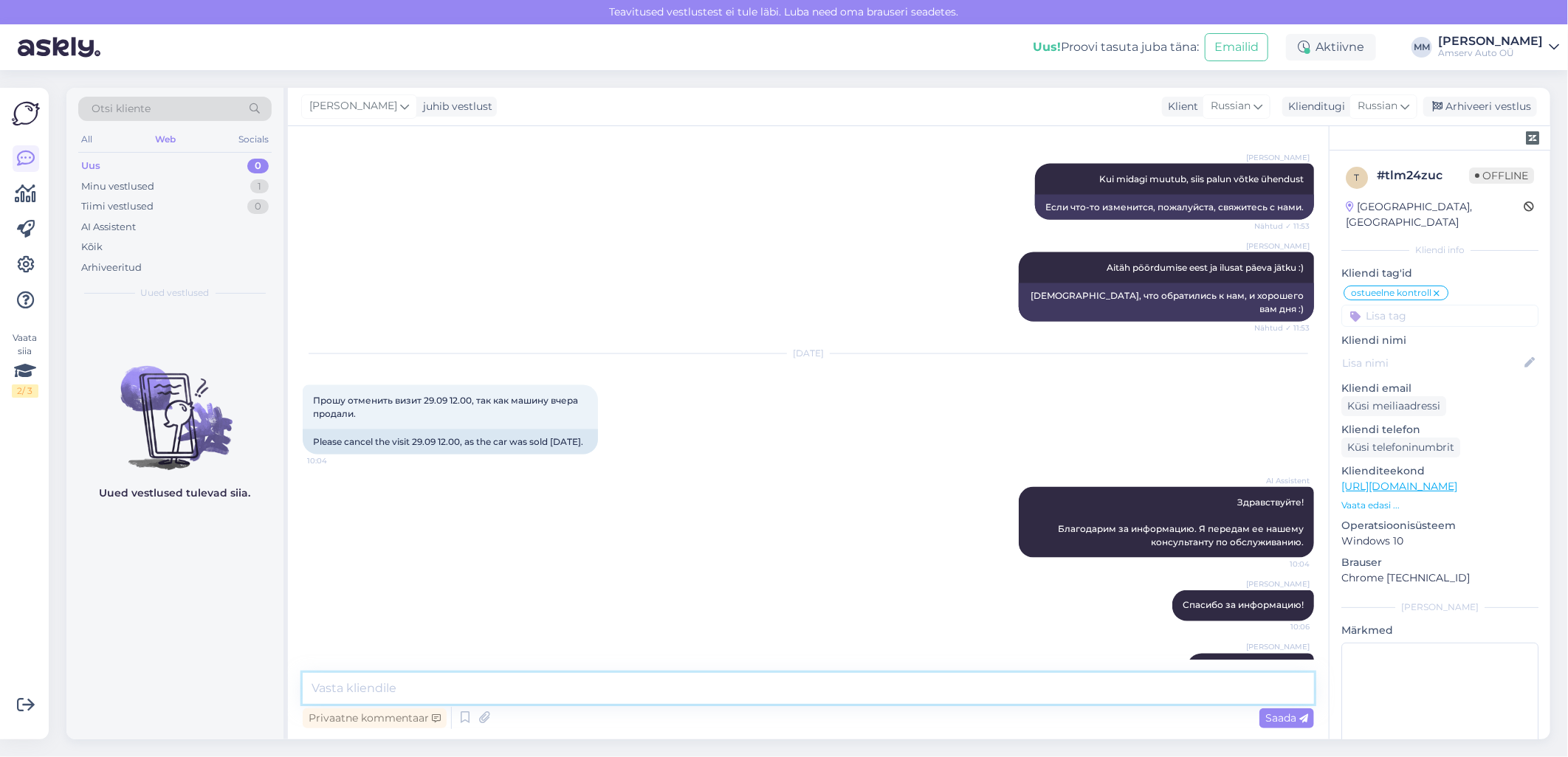
click at [402, 694] on textarea at bounding box center [808, 688] width 1011 height 31
paste textarea "Хорошего дня!"
type textarea "Хорошего дня!"
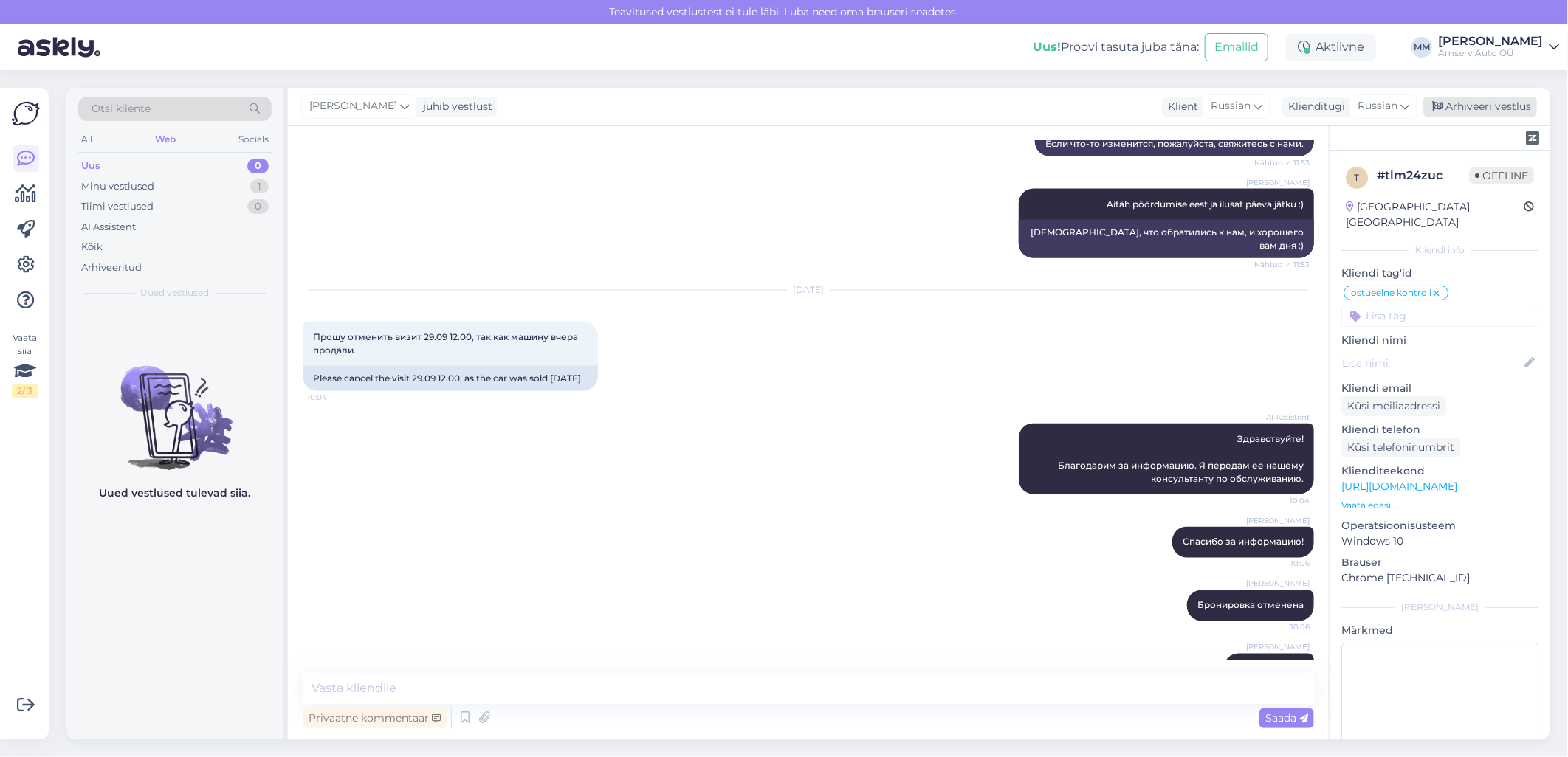
click at [1459, 98] on div "Arhiveeri vestlus" at bounding box center [1480, 107] width 113 height 20
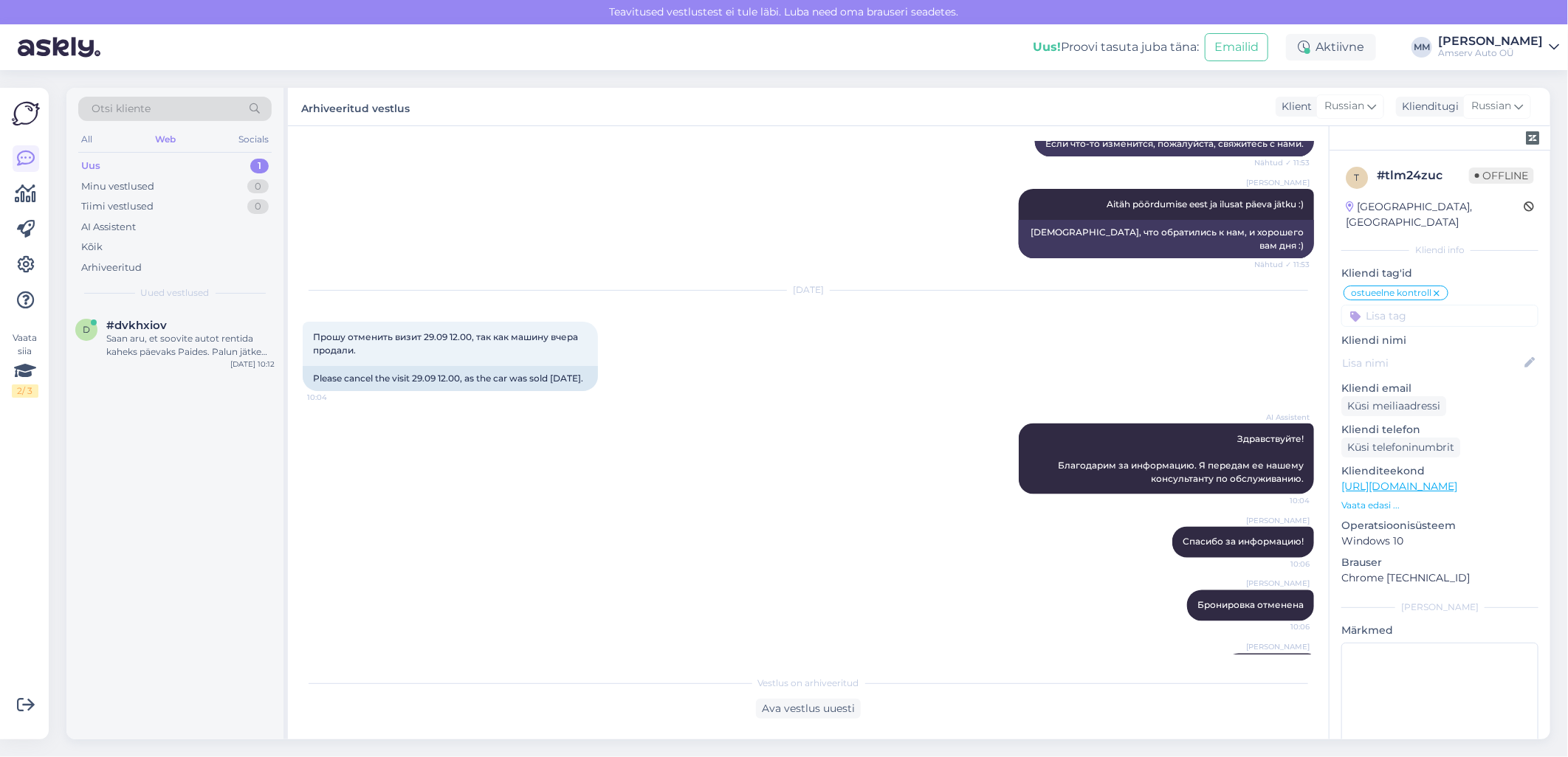
click at [193, 174] on div "Uus 1" at bounding box center [175, 165] width 193 height 21
click at [186, 346] on div "Saan aru, et soovite autot rentida kaheks päevaks Paides. Palun jätke oma konta…" at bounding box center [190, 345] width 168 height 27
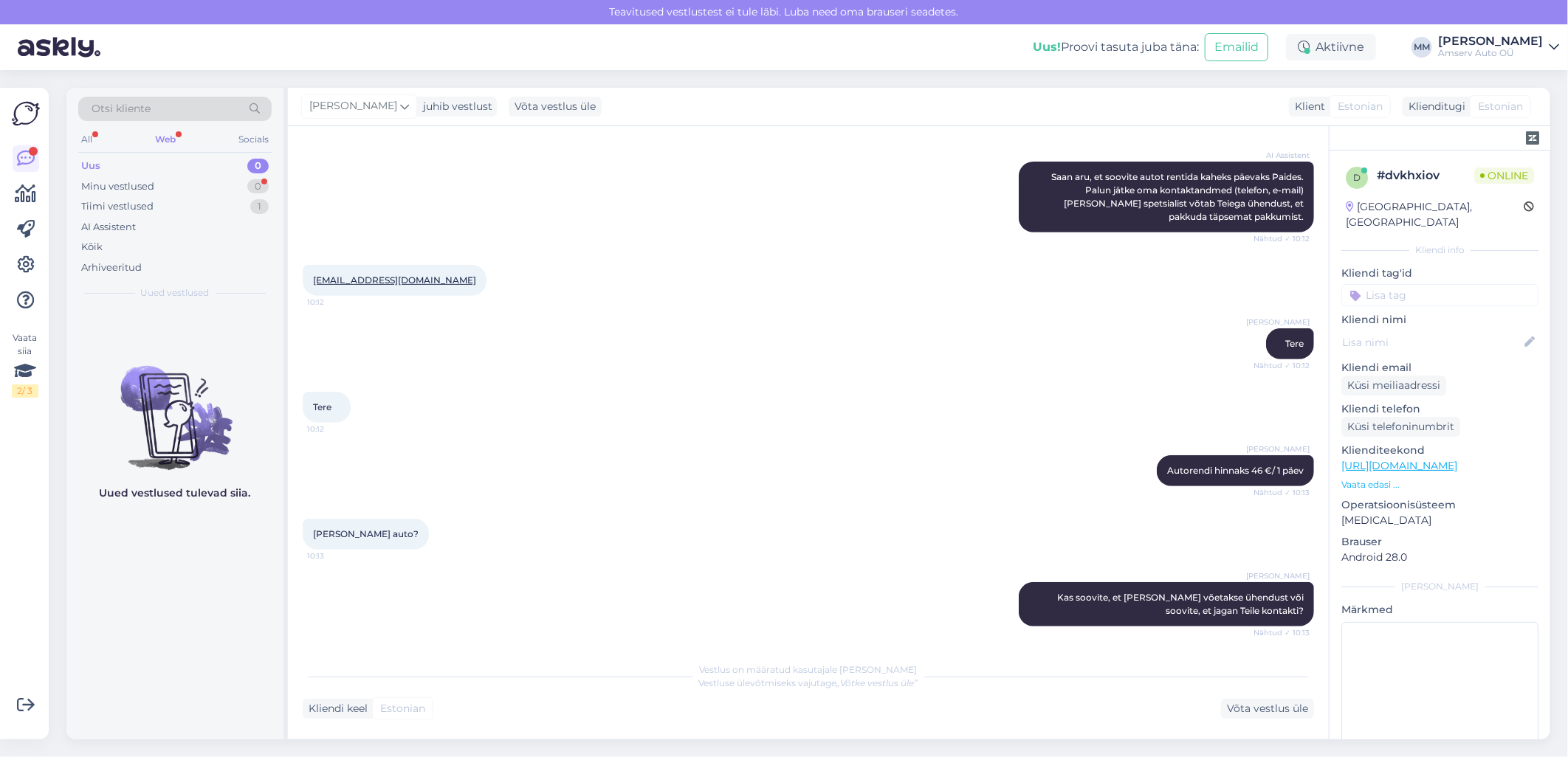
scroll to position [429, 0]
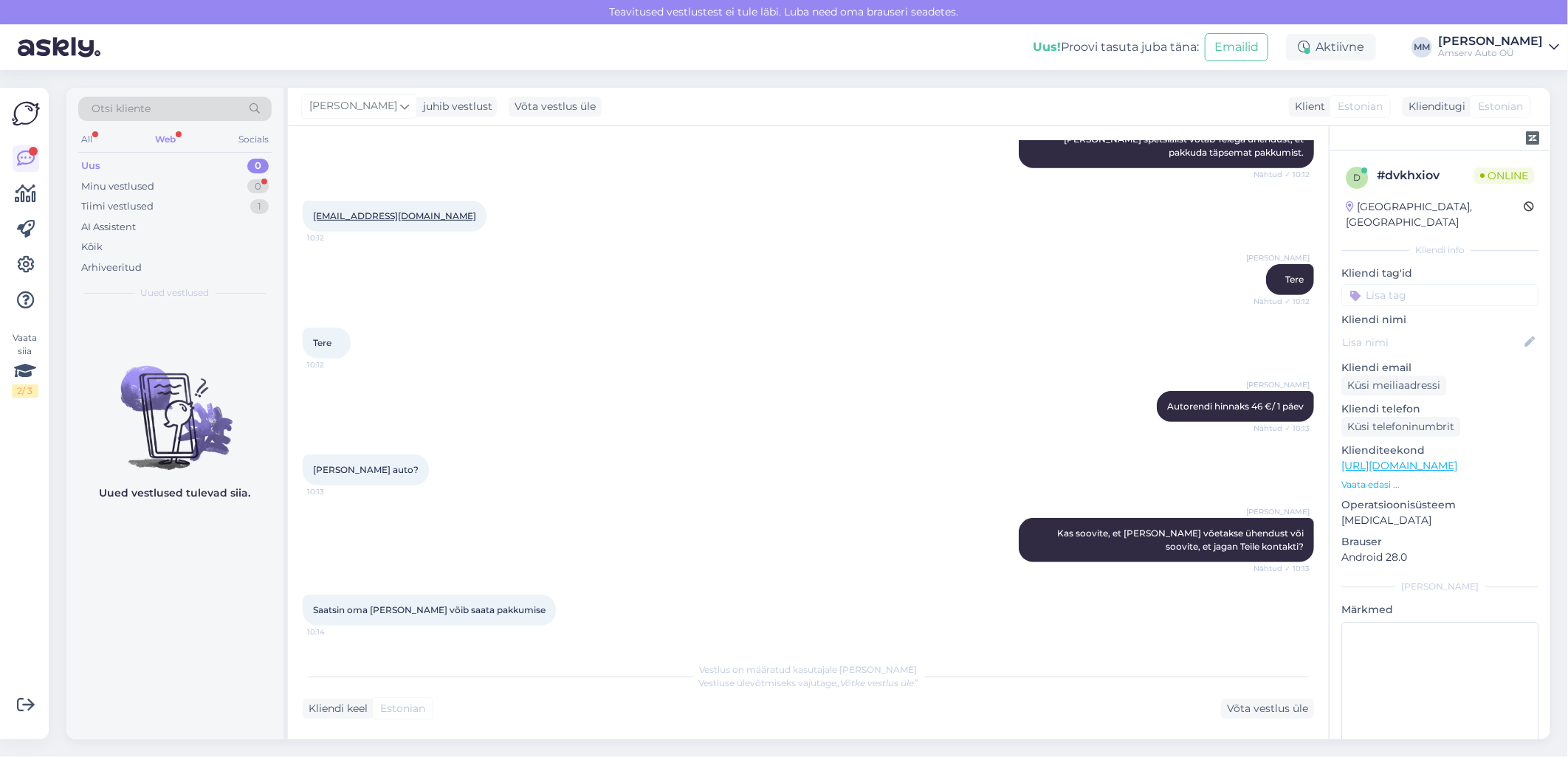
click at [166, 136] on div "Web" at bounding box center [165, 139] width 27 height 19
click at [239, 154] on div "Otsi kliente All Web Socials Uus 0 Minu vestlused 0 Tiimi vestlused 1 AI Assist…" at bounding box center [175, 197] width 217 height 220
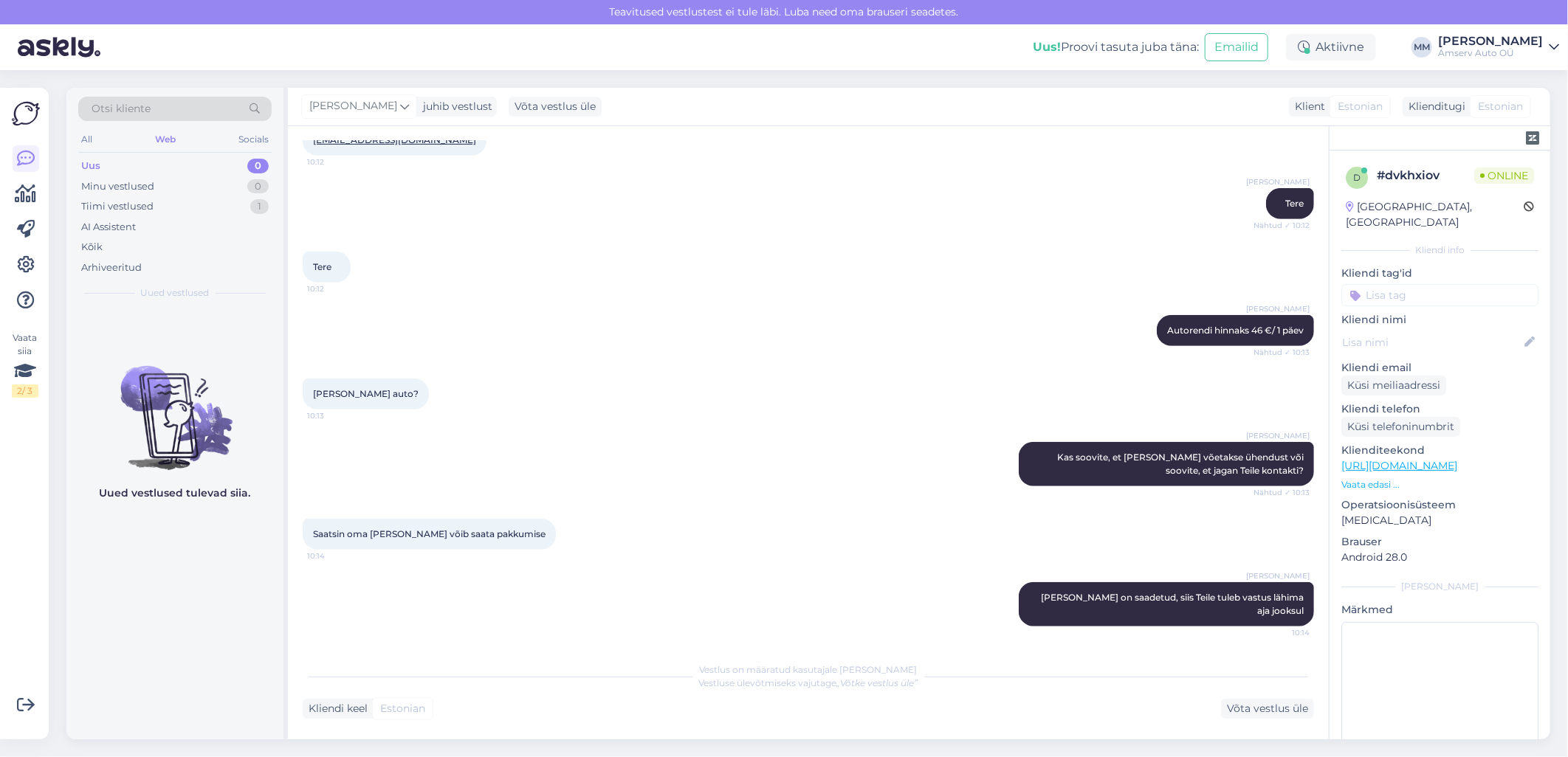
click at [241, 164] on div "Uus 0" at bounding box center [175, 165] width 193 height 21
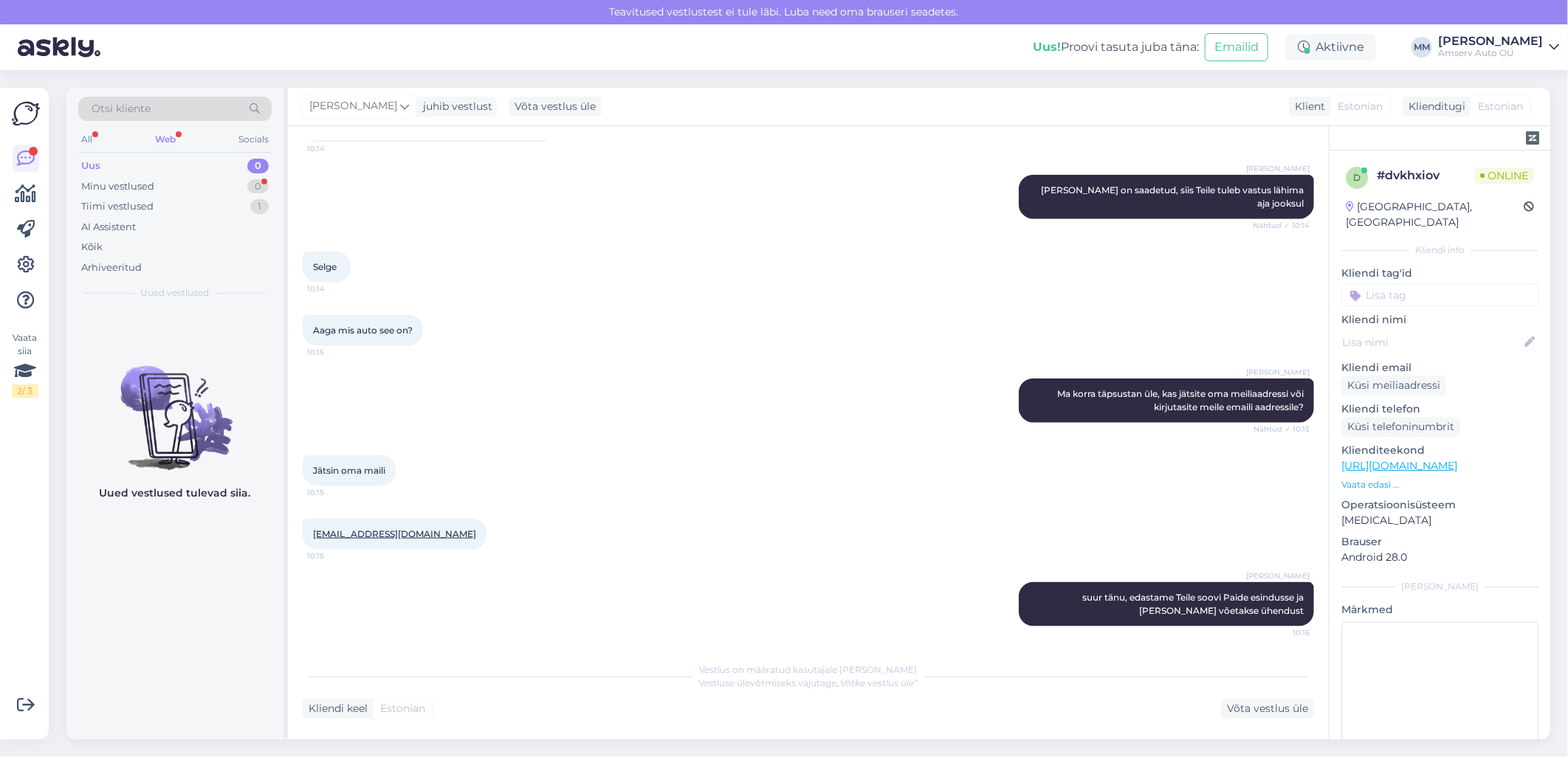
click at [163, 141] on div "Web" at bounding box center [165, 139] width 27 height 19
click at [168, 140] on div "Web" at bounding box center [165, 139] width 27 height 19
